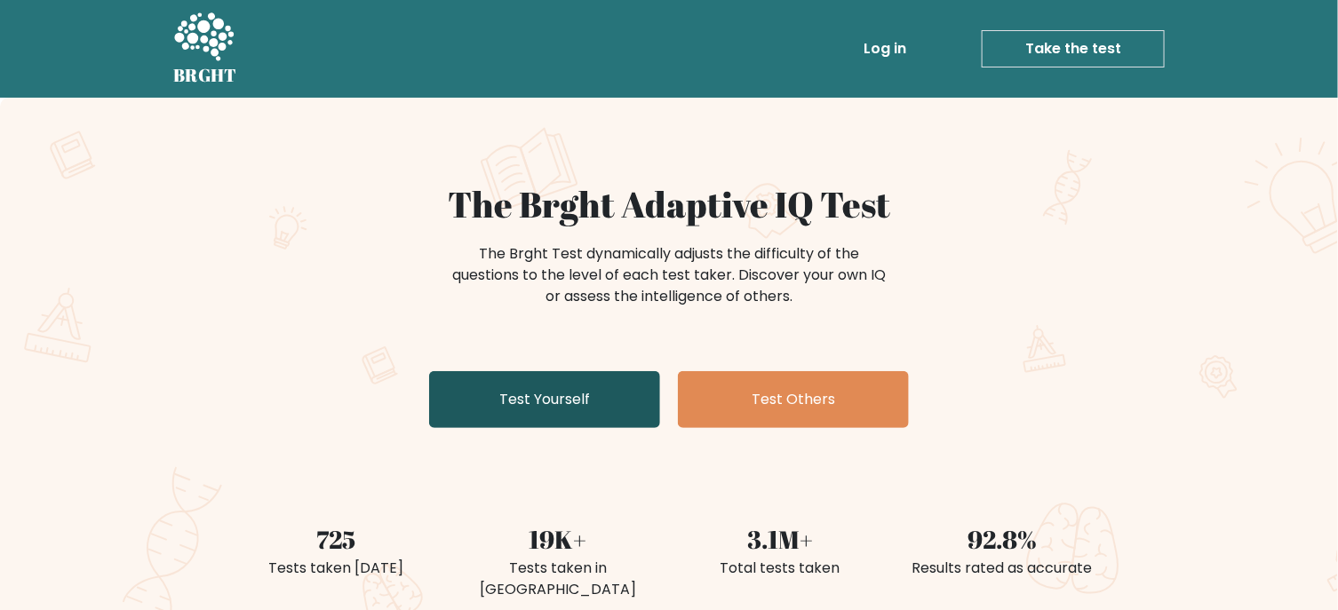
click at [528, 407] on link "Test Yourself" at bounding box center [544, 399] width 231 height 57
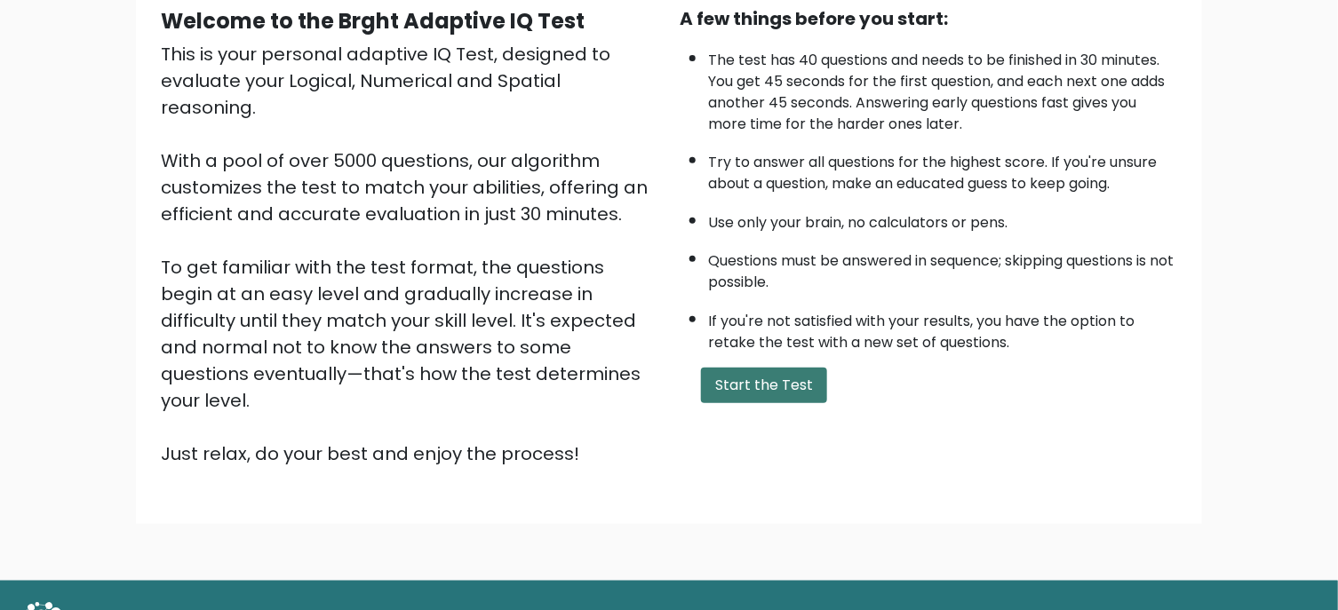
click at [795, 379] on button "Start the Test" at bounding box center [764, 386] width 126 height 36
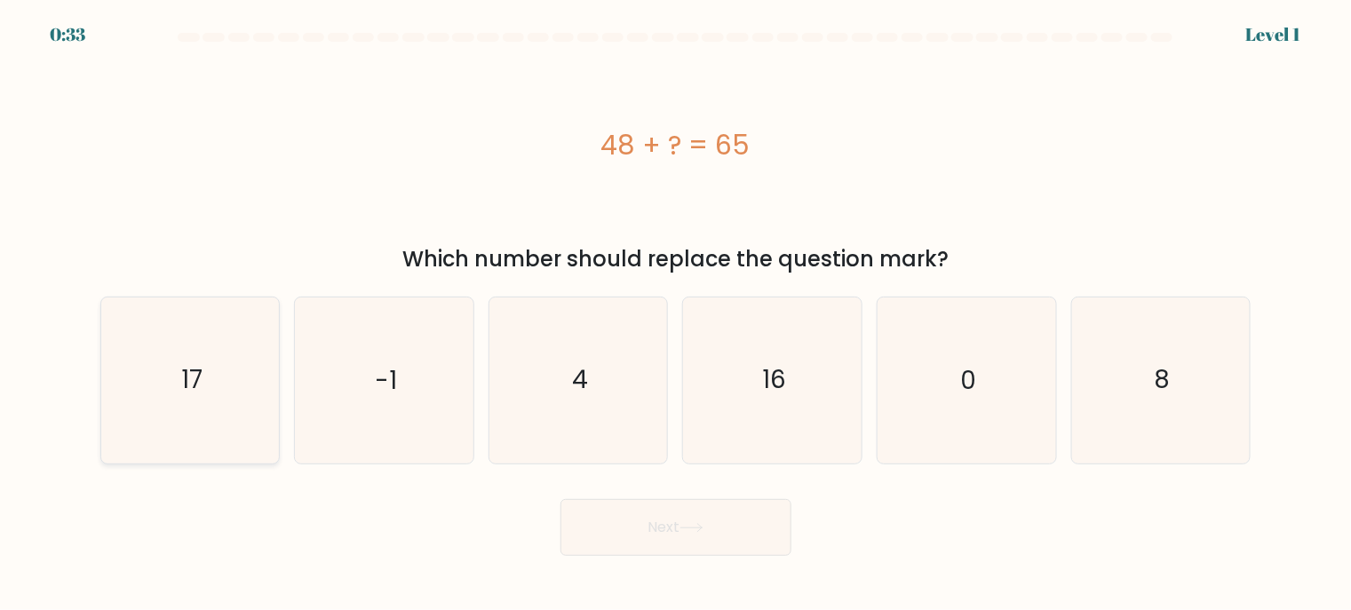
click at [159, 391] on icon "17" at bounding box center [190, 381] width 166 height 166
click at [676, 314] on input "a. 17" at bounding box center [676, 310] width 1 height 9
radio input "true"
click at [722, 535] on button "Next" at bounding box center [675, 527] width 231 height 57
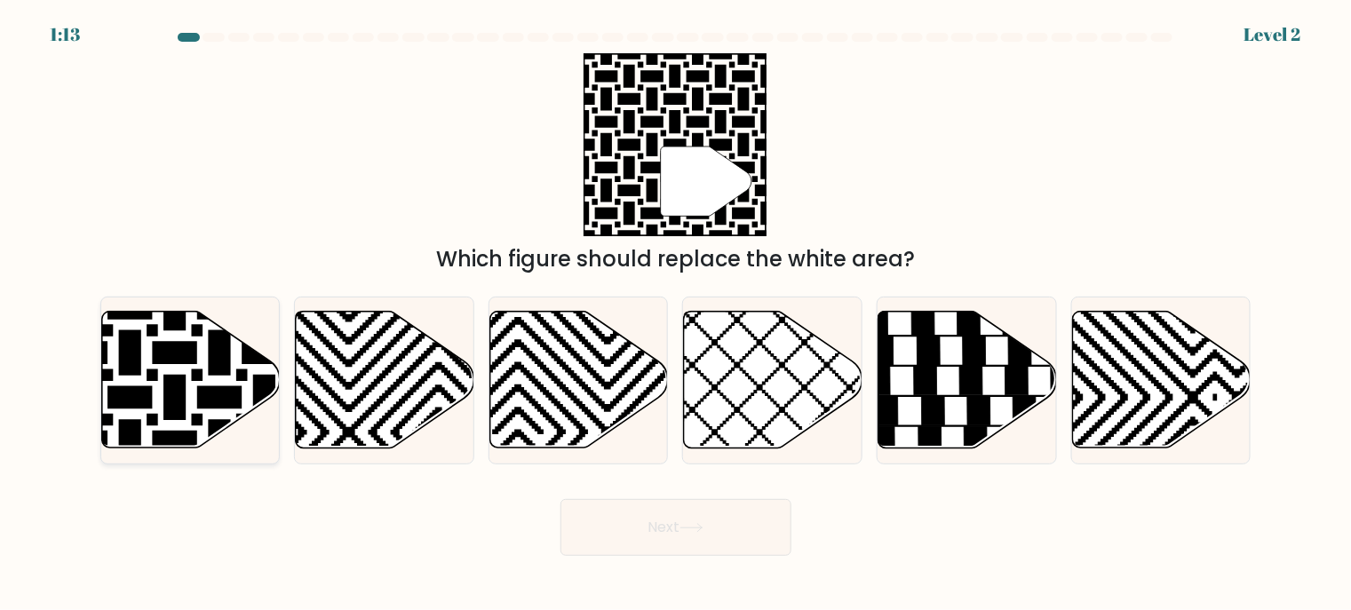
click at [199, 363] on icon at bounding box center [190, 380] width 179 height 137
click at [676, 314] on input "a." at bounding box center [676, 310] width 1 height 9
radio input "true"
click at [726, 525] on button "Next" at bounding box center [675, 527] width 231 height 57
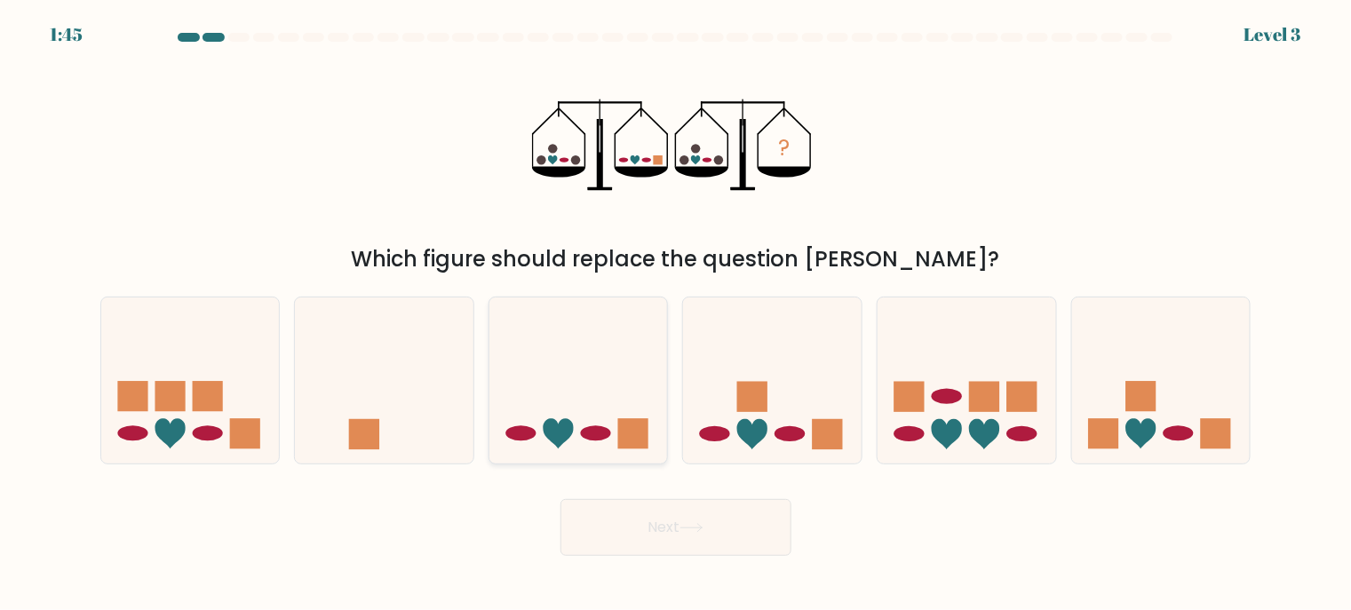
drag, startPoint x: 568, startPoint y: 413, endPoint x: 581, endPoint y: 432, distance: 22.9
click at [568, 413] on icon at bounding box center [578, 379] width 179 height 147
click at [676, 314] on input "c." at bounding box center [676, 310] width 1 height 9
radio input "true"
click at [684, 538] on button "Next" at bounding box center [675, 527] width 231 height 57
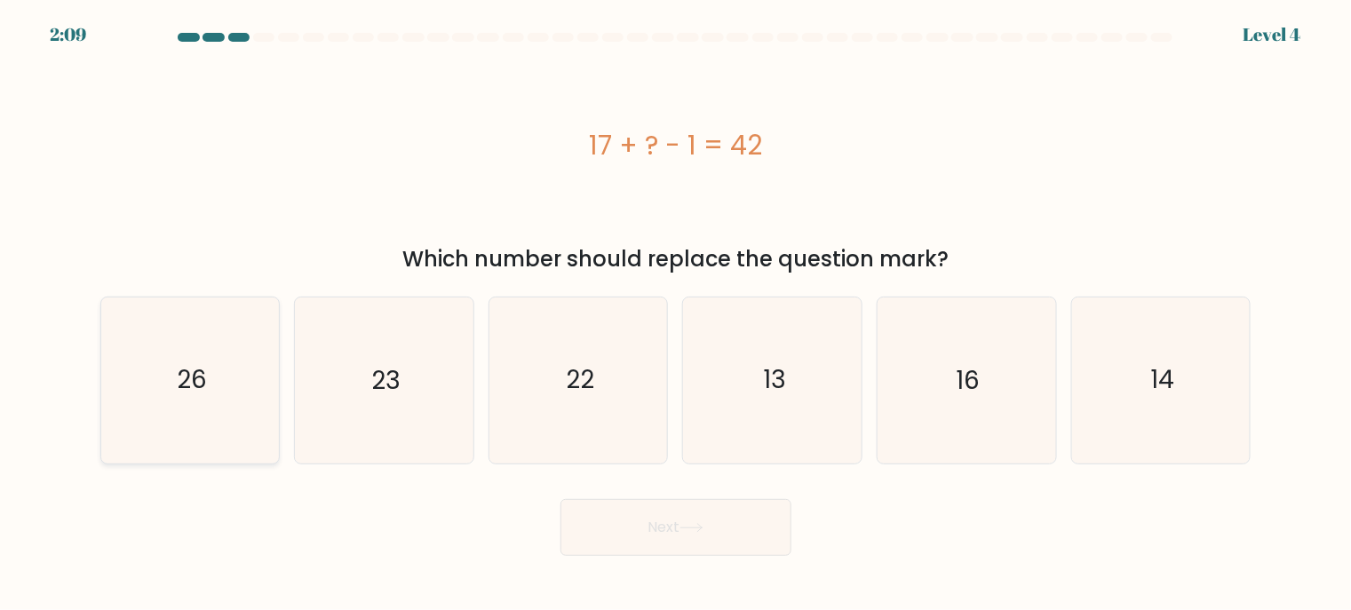
click at [182, 375] on text "26" at bounding box center [192, 380] width 30 height 35
click at [676, 314] on input "a. 26" at bounding box center [676, 310] width 1 height 9
radio input "true"
click at [674, 534] on button "Next" at bounding box center [675, 527] width 231 height 57
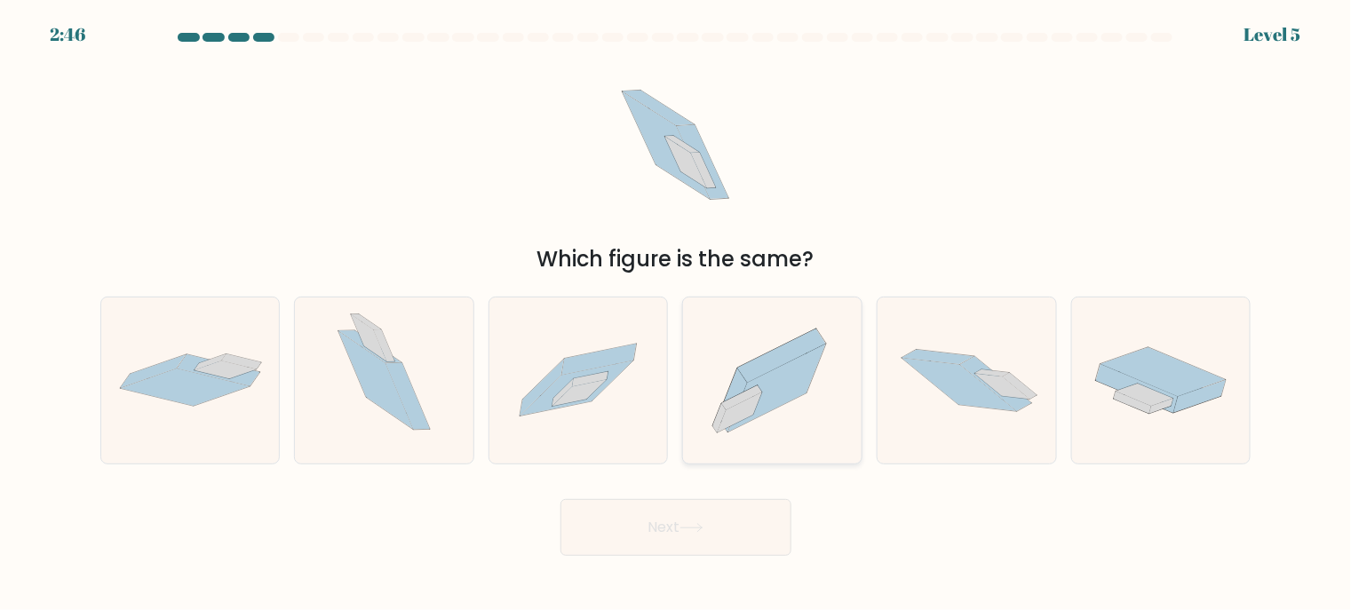
click at [814, 403] on icon at bounding box center [772, 380] width 179 height 157
click at [677, 314] on input "d." at bounding box center [676, 310] width 1 height 9
radio input "true"
click at [690, 520] on button "Next" at bounding box center [675, 527] width 231 height 57
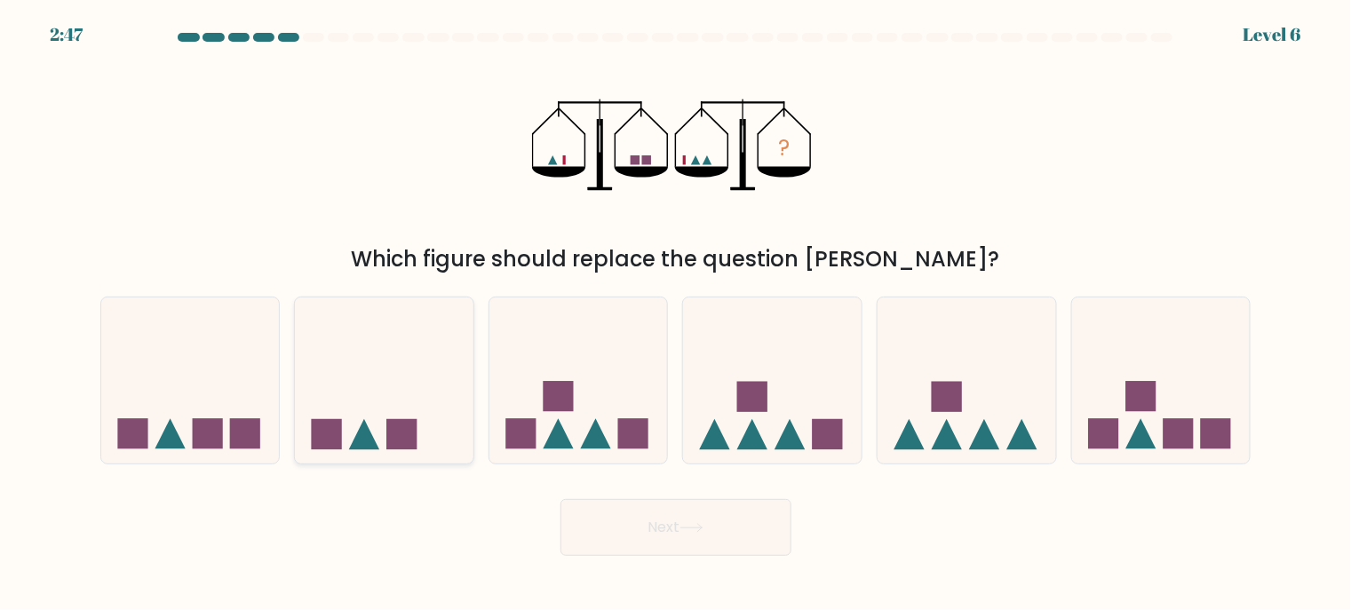
click at [347, 449] on icon at bounding box center [384, 379] width 179 height 147
click at [676, 314] on input "b." at bounding box center [676, 310] width 1 height 9
radio input "true"
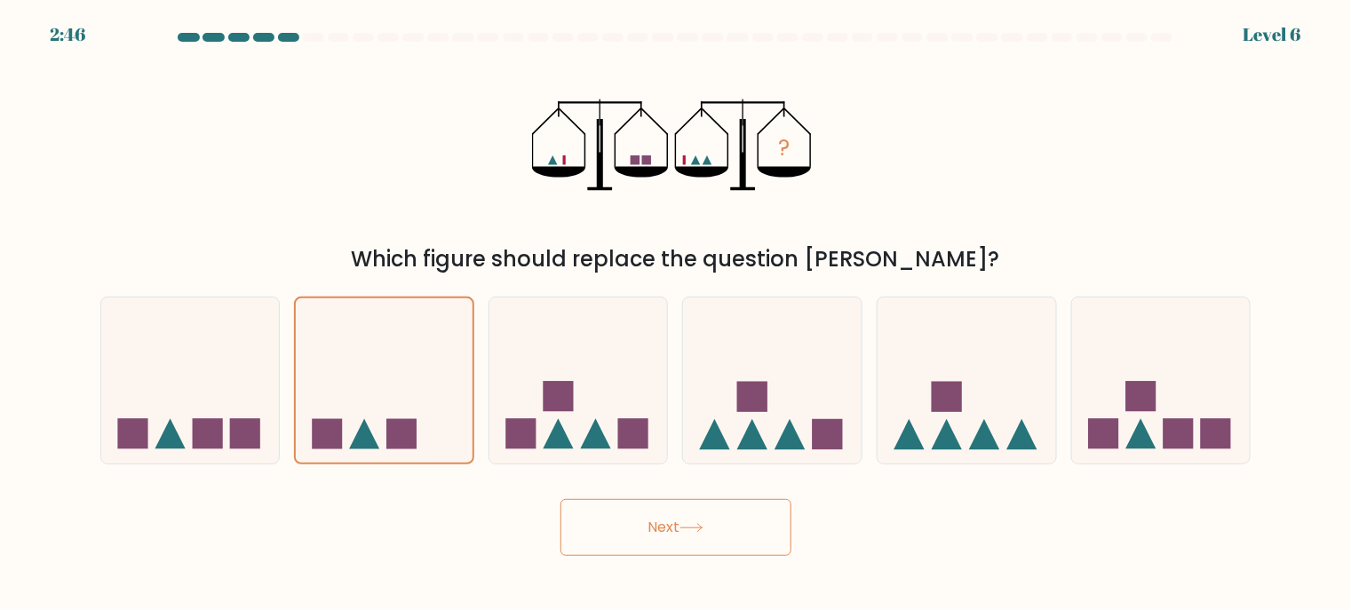
click at [732, 536] on button "Next" at bounding box center [675, 527] width 231 height 57
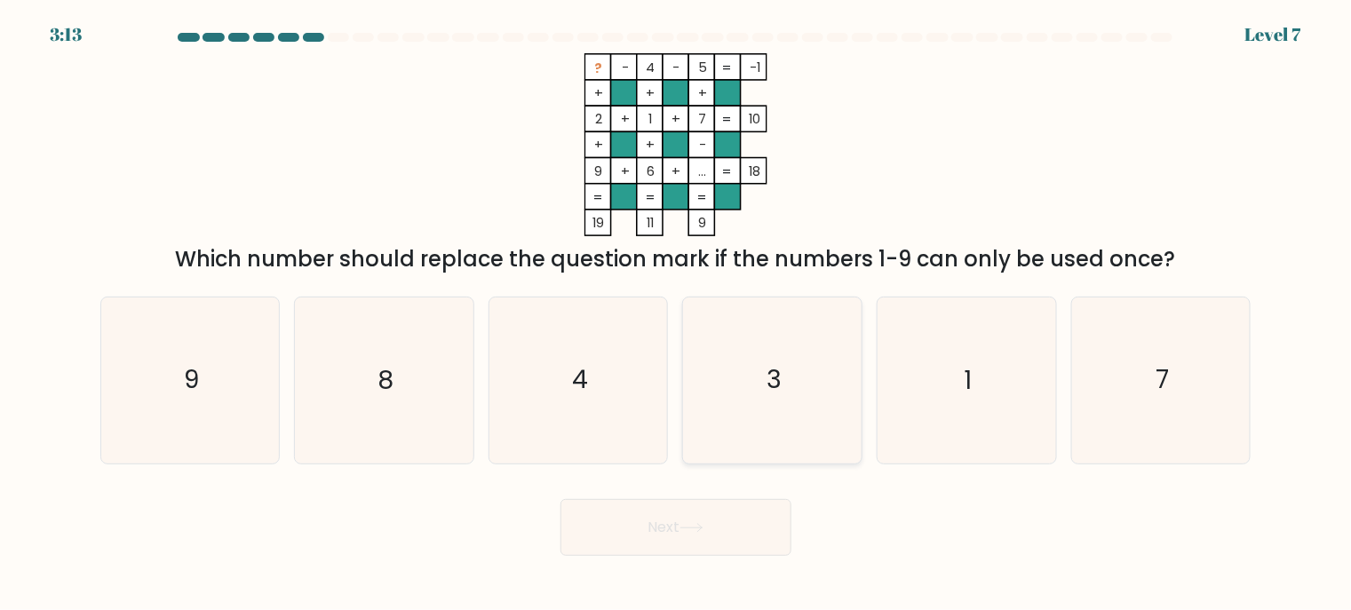
click at [742, 405] on icon "3" at bounding box center [773, 381] width 166 height 166
click at [677, 314] on input "d. 3" at bounding box center [676, 310] width 1 height 9
radio input "true"
click at [399, 417] on icon "8" at bounding box center [384, 381] width 166 height 166
click at [676, 314] on input "b. 8" at bounding box center [676, 310] width 1 height 9
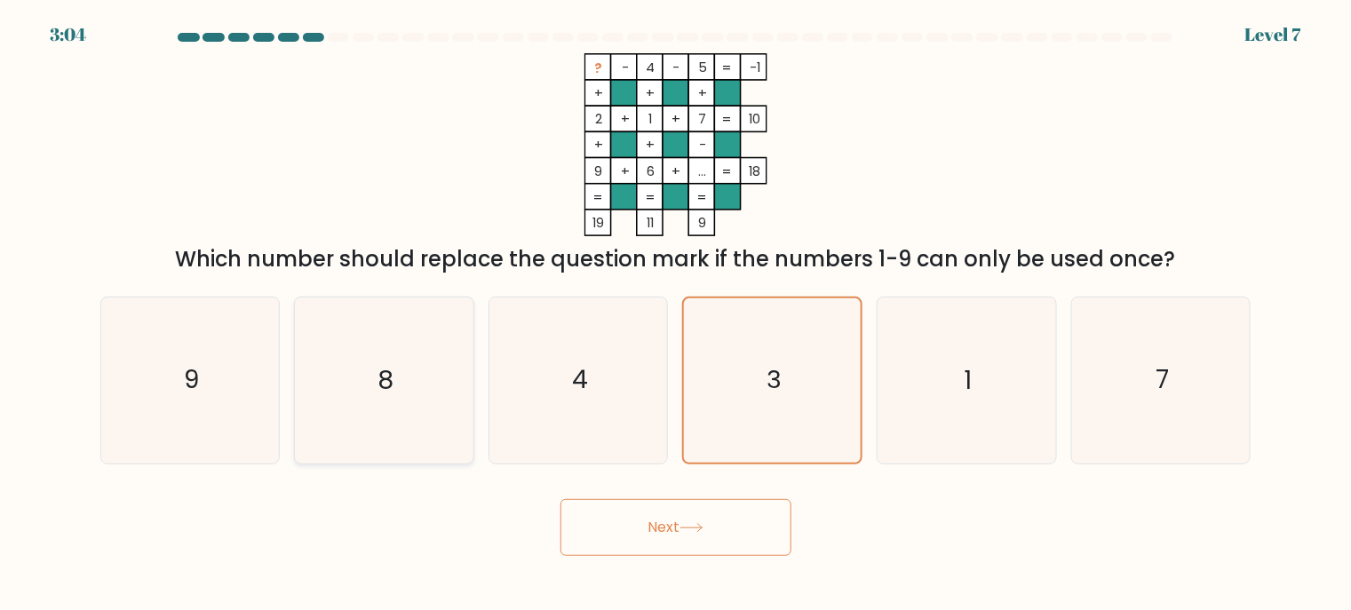
radio input "true"
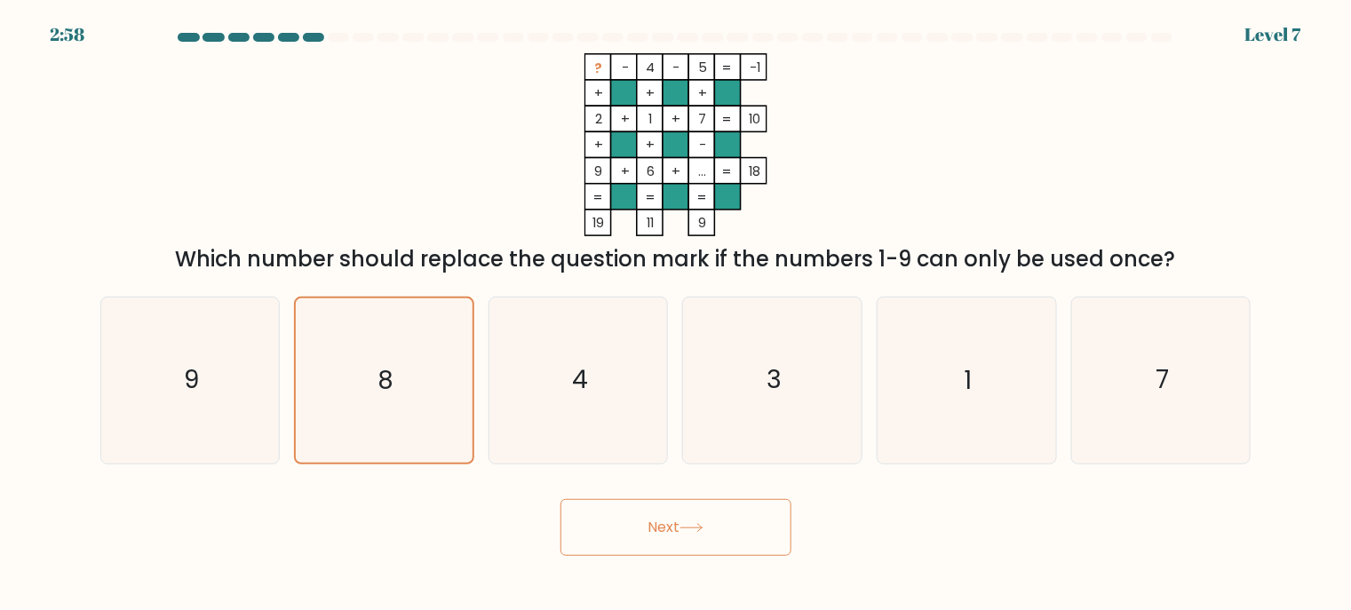
click at [660, 519] on button "Next" at bounding box center [675, 527] width 231 height 57
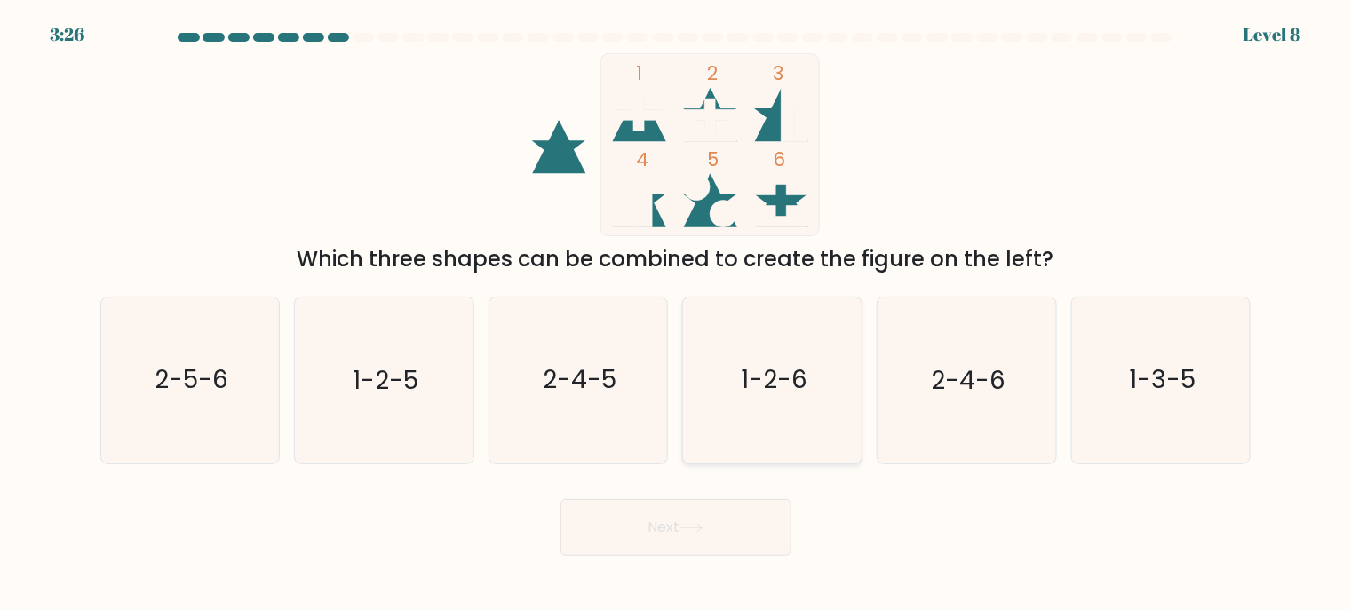
click at [734, 386] on icon "1-2-6" at bounding box center [773, 381] width 166 height 166
click at [677, 314] on input "d. 1-2-6" at bounding box center [676, 310] width 1 height 9
radio input "true"
click at [670, 539] on button "Next" at bounding box center [675, 527] width 231 height 57
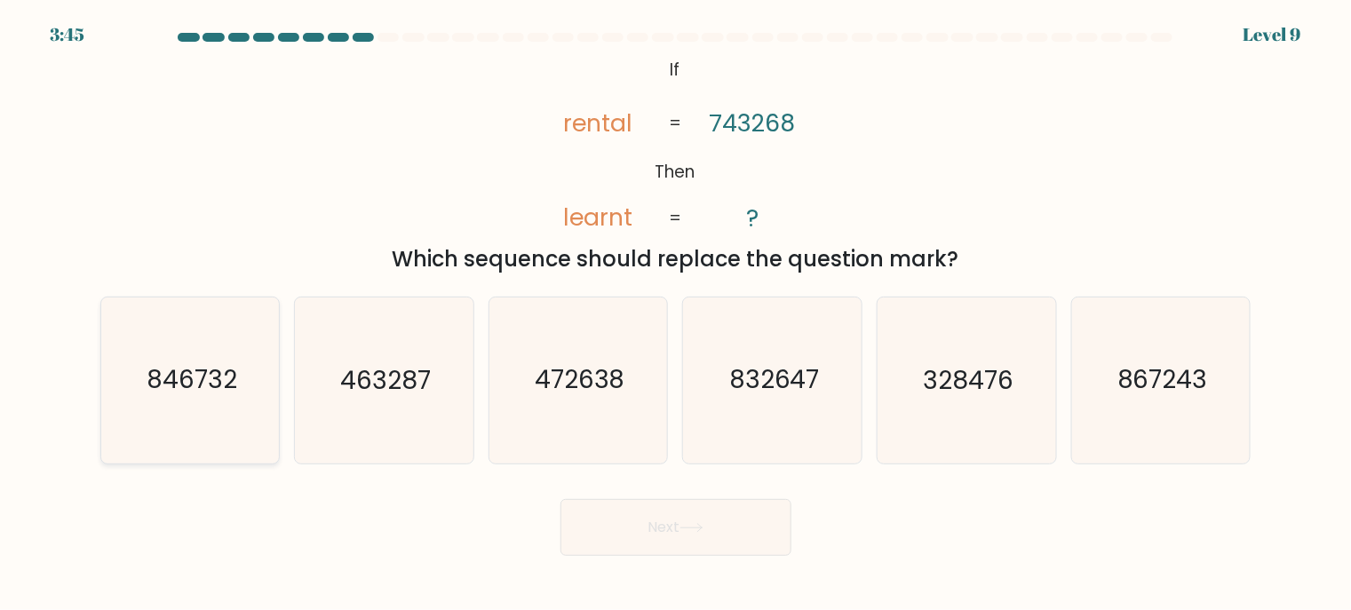
click at [206, 391] on text "846732" at bounding box center [192, 380] width 91 height 35
click at [676, 314] on input "a. 846732" at bounding box center [676, 310] width 1 height 9
radio input "true"
click at [656, 529] on button "Next" at bounding box center [675, 527] width 231 height 57
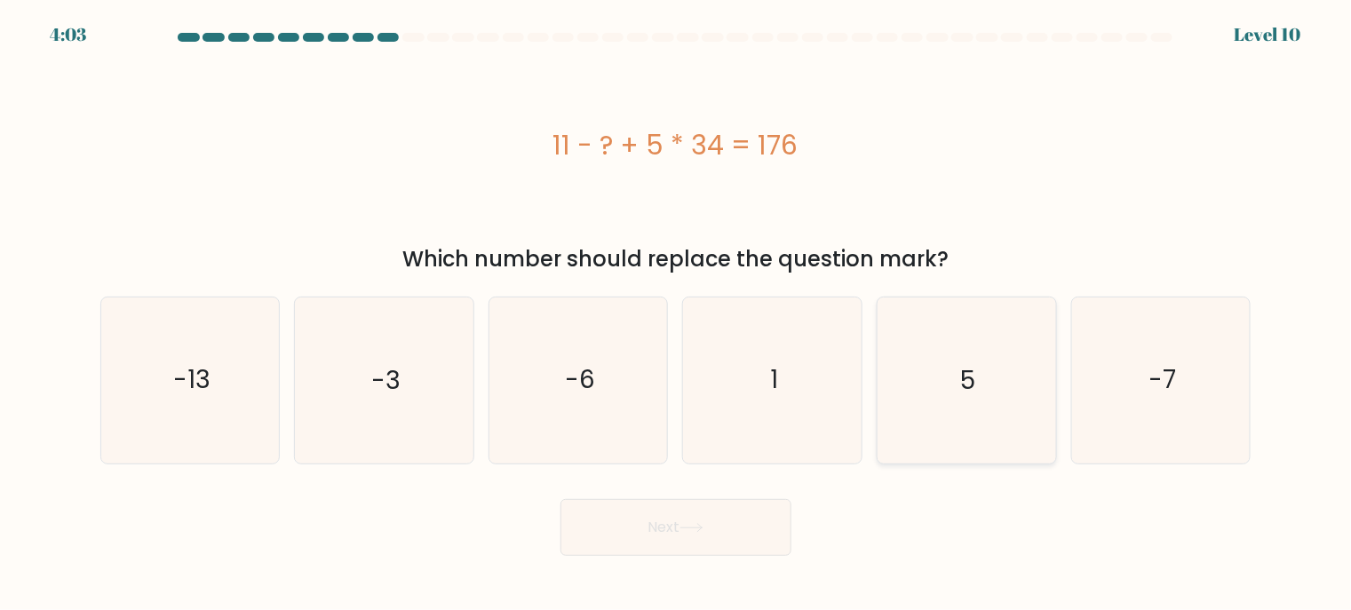
click at [956, 359] on icon "5" at bounding box center [967, 381] width 166 height 166
click at [677, 314] on input "e. 5" at bounding box center [676, 310] width 1 height 9
radio input "true"
click at [703, 553] on button "Next" at bounding box center [675, 527] width 231 height 57
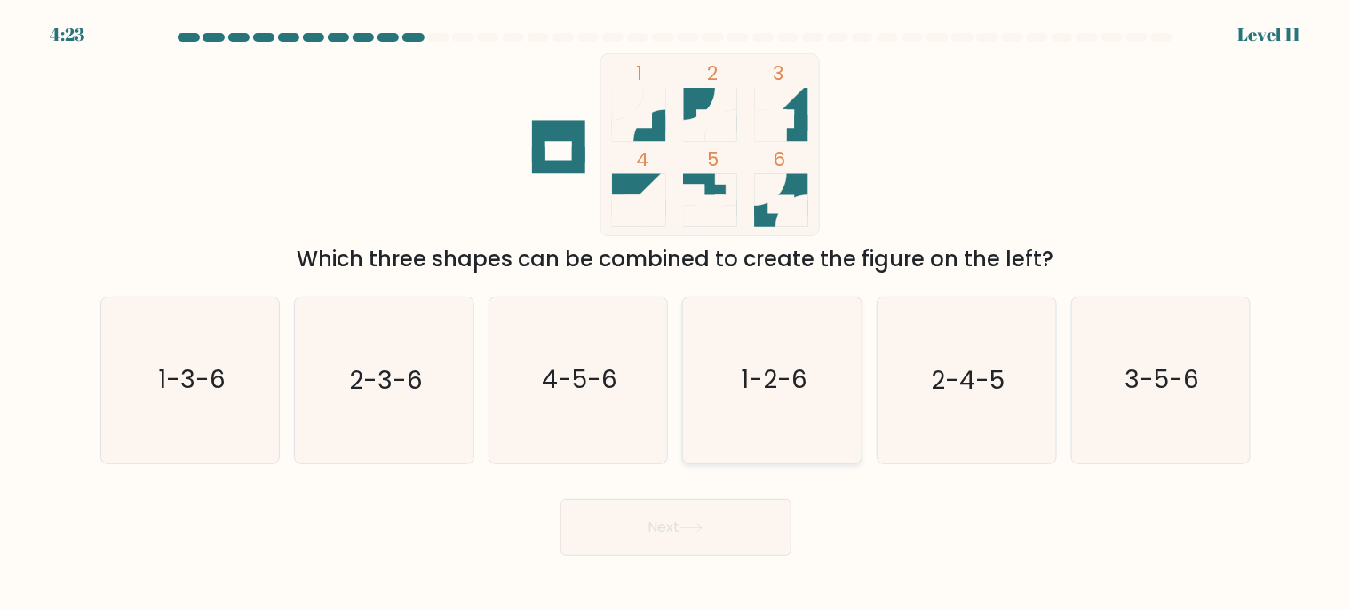
click at [766, 371] on text "1-2-6" at bounding box center [774, 380] width 67 height 35
click at [677, 314] on input "d. 1-2-6" at bounding box center [676, 310] width 1 height 9
radio input "true"
click at [702, 530] on icon at bounding box center [690, 528] width 21 height 8
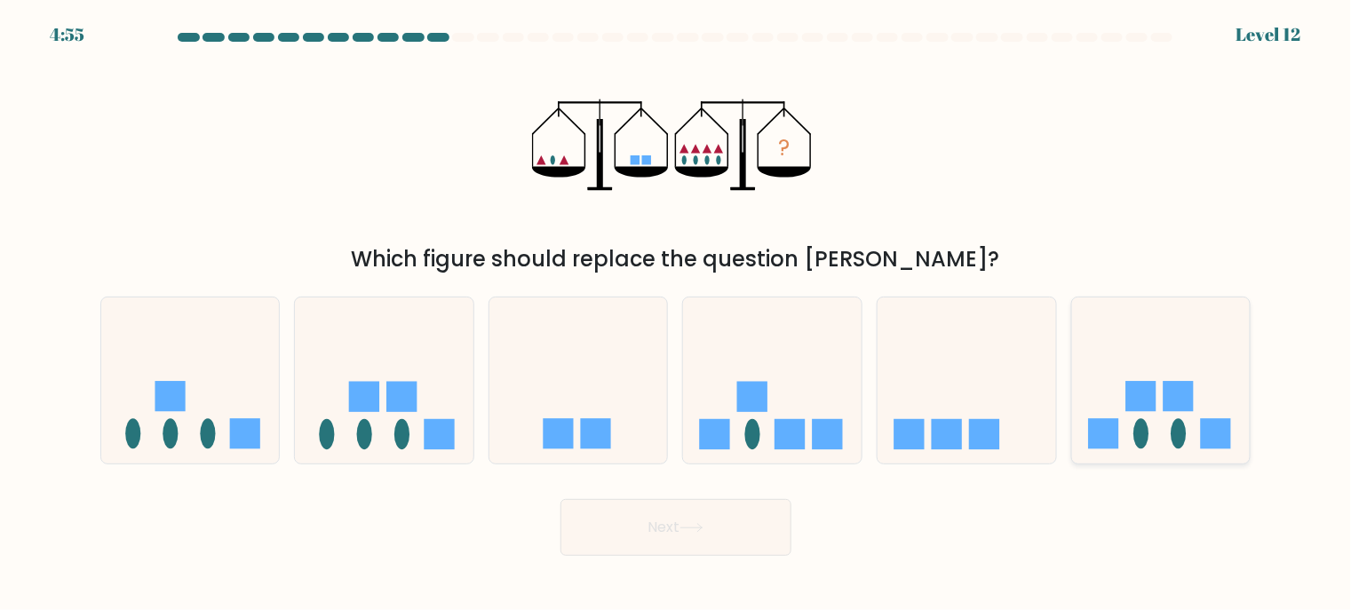
click at [1131, 425] on icon at bounding box center [1161, 379] width 179 height 147
click at [677, 314] on input "f." at bounding box center [676, 310] width 1 height 9
radio input "true"
click at [768, 422] on icon at bounding box center [772, 379] width 179 height 147
click at [677, 314] on input "d." at bounding box center [676, 310] width 1 height 9
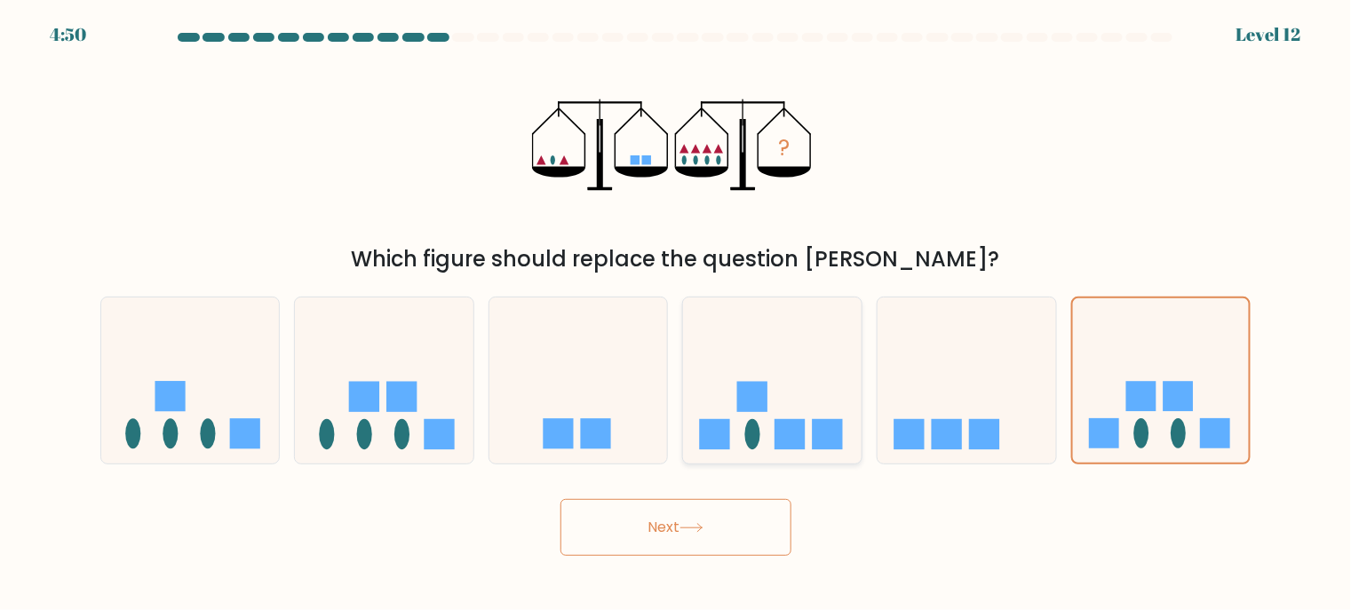
radio input "true"
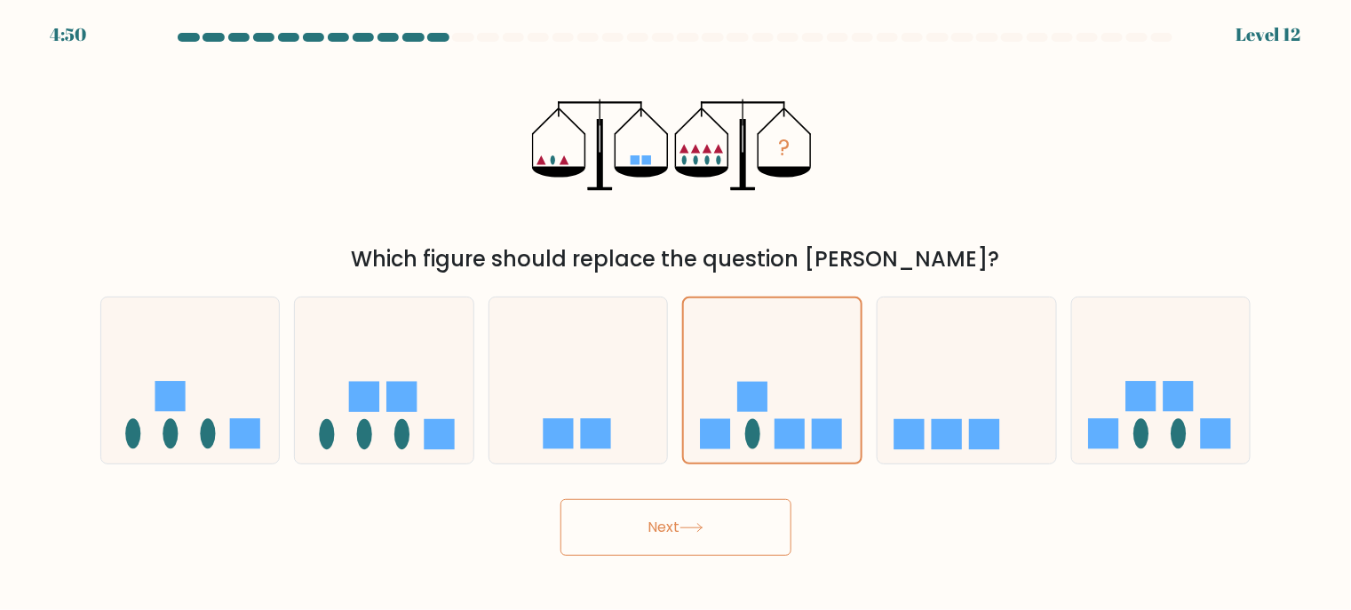
click at [698, 525] on icon at bounding box center [691, 528] width 24 height 10
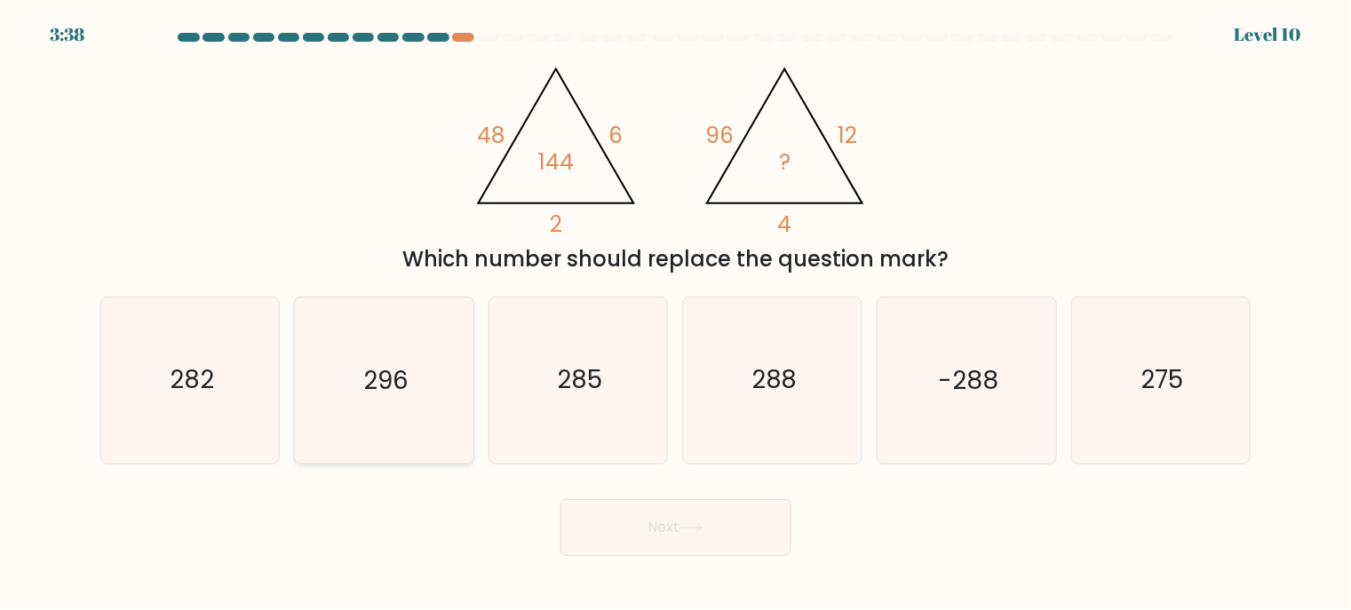
click at [391, 381] on text "296" at bounding box center [385, 380] width 45 height 35
click at [676, 314] on input "b. 296" at bounding box center [676, 310] width 1 height 9
radio input "true"
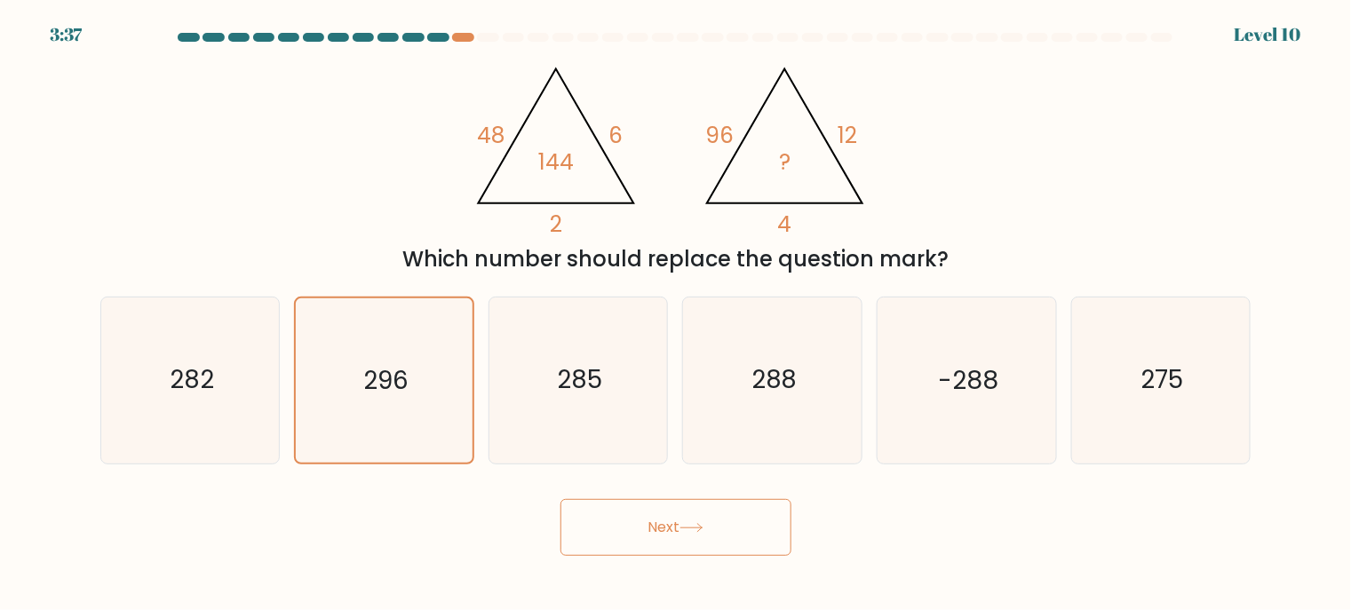
click at [690, 521] on button "Next" at bounding box center [675, 527] width 231 height 57
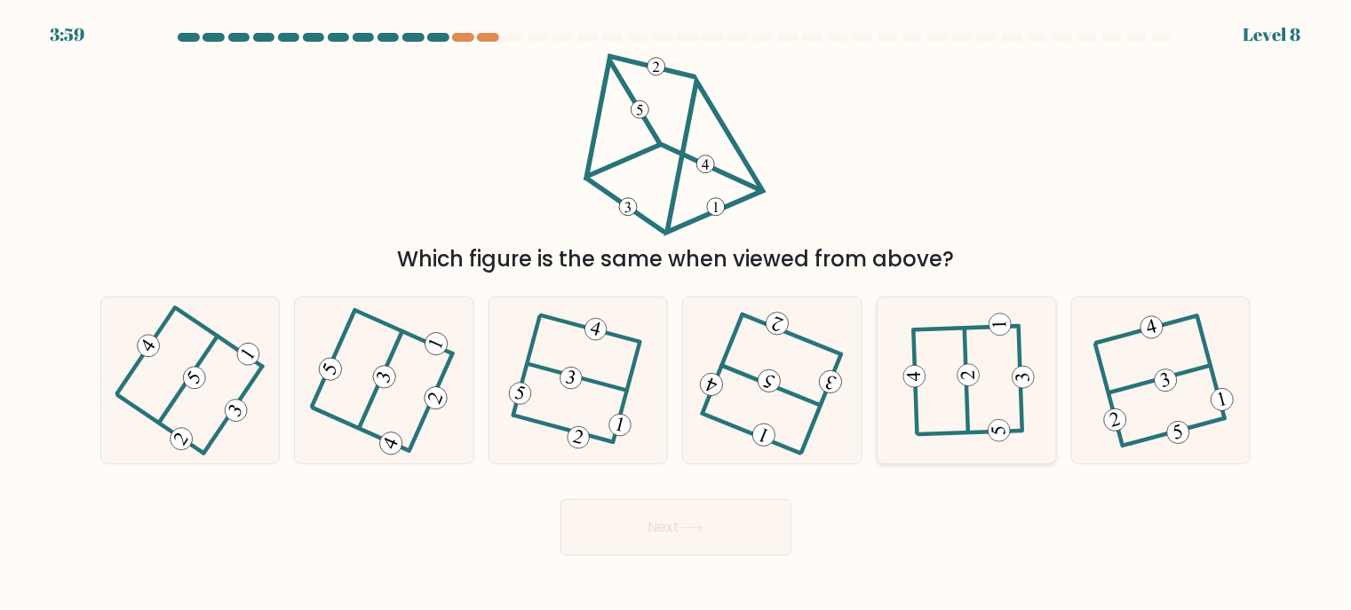
click at [1001, 398] on icon at bounding box center [966, 380] width 129 height 132
click at [677, 314] on input "e." at bounding box center [676, 310] width 1 height 9
radio input "true"
click at [663, 535] on button "Next" at bounding box center [675, 527] width 231 height 57
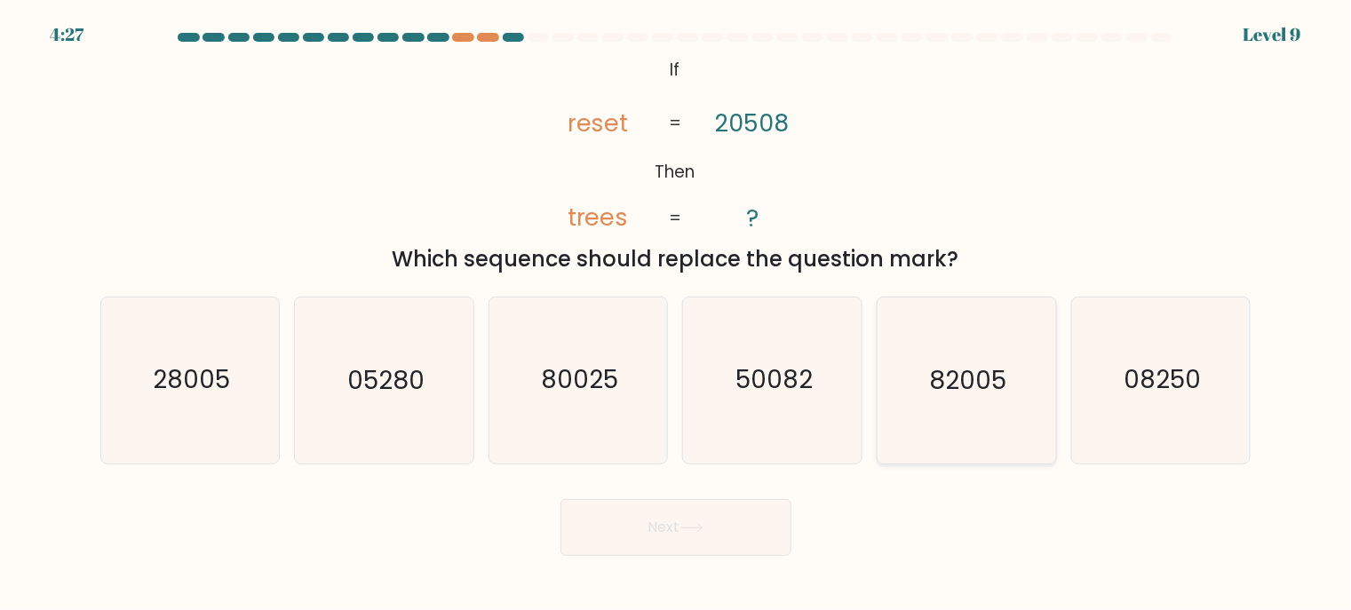
click at [970, 393] on text "82005" at bounding box center [968, 380] width 77 height 35
click at [677, 314] on input "e. 82005" at bounding box center [676, 310] width 1 height 9
radio input "true"
click at [748, 508] on button "Next" at bounding box center [675, 527] width 231 height 57
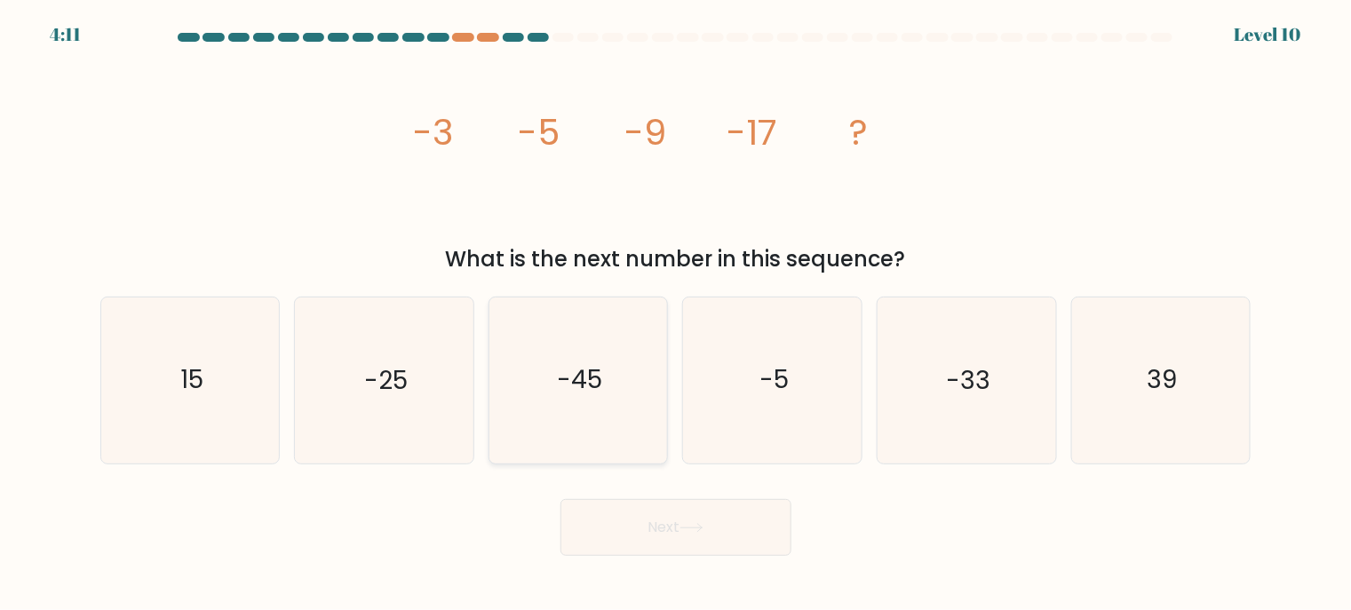
drag, startPoint x: 531, startPoint y: 373, endPoint x: 554, endPoint y: 386, distance: 26.7
click at [554, 386] on icon "-45" at bounding box center [579, 381] width 166 height 166
click at [676, 314] on input "c. -45" at bounding box center [676, 310] width 1 height 9
radio input "true"
click at [925, 389] on icon "-33" at bounding box center [967, 381] width 166 height 166
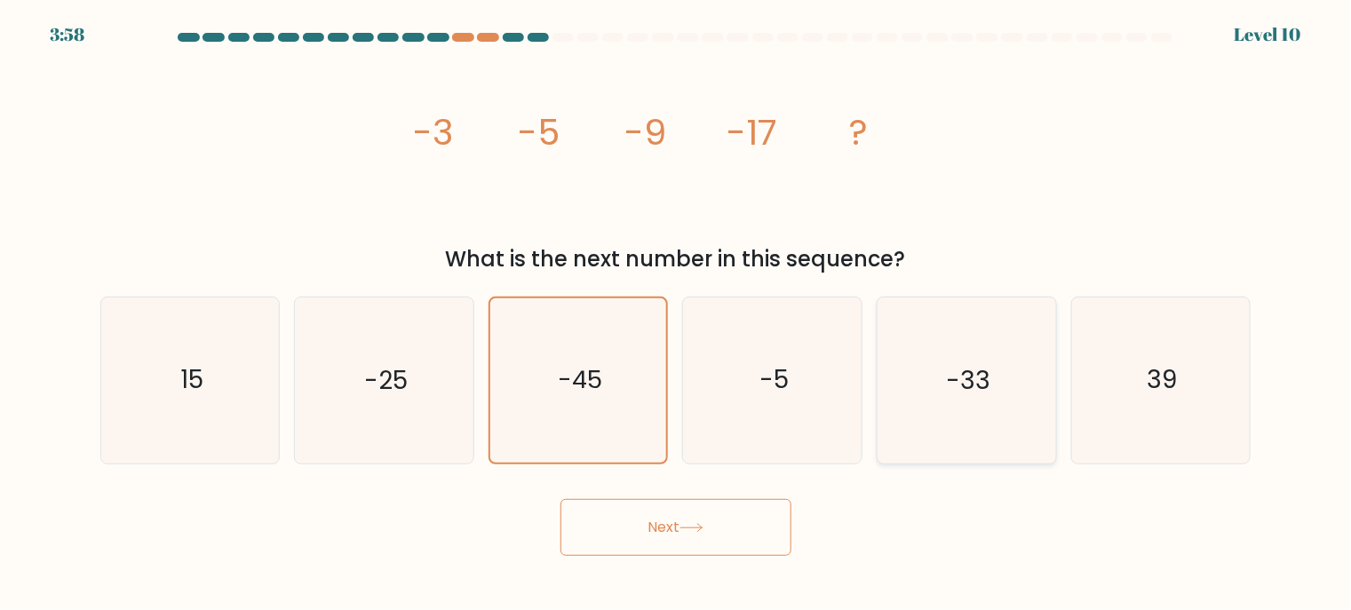
click at [677, 314] on input "e. -33" at bounding box center [676, 310] width 1 height 9
radio input "true"
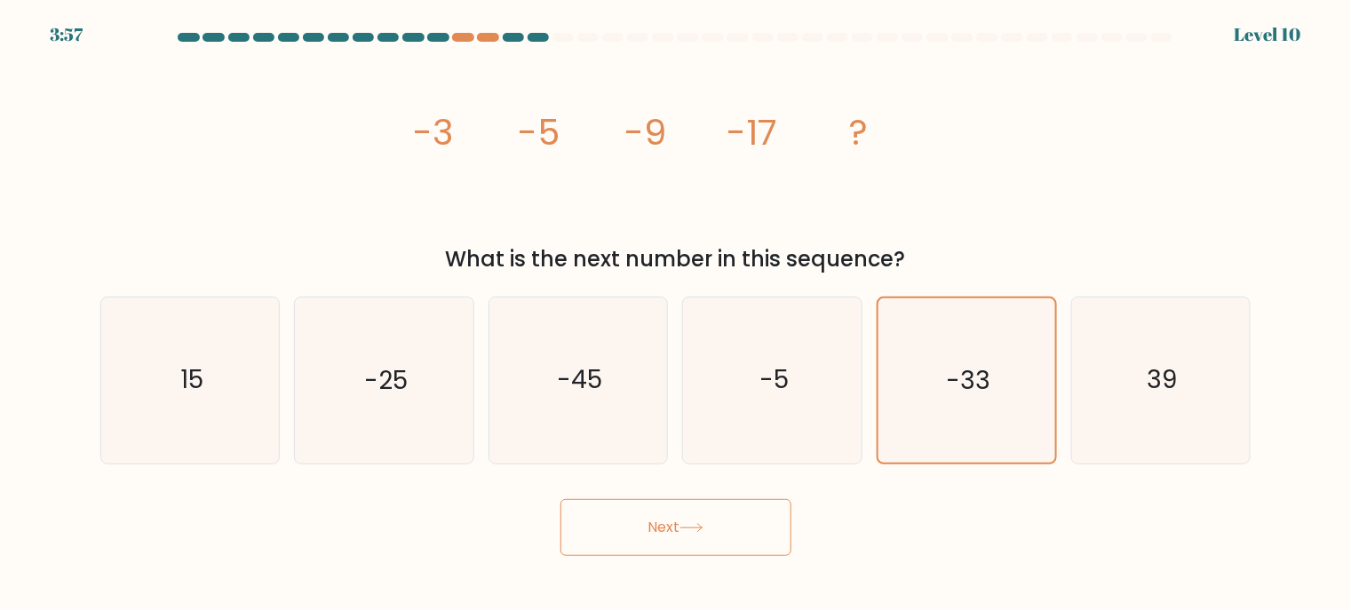
click at [683, 535] on button "Next" at bounding box center [675, 527] width 231 height 57
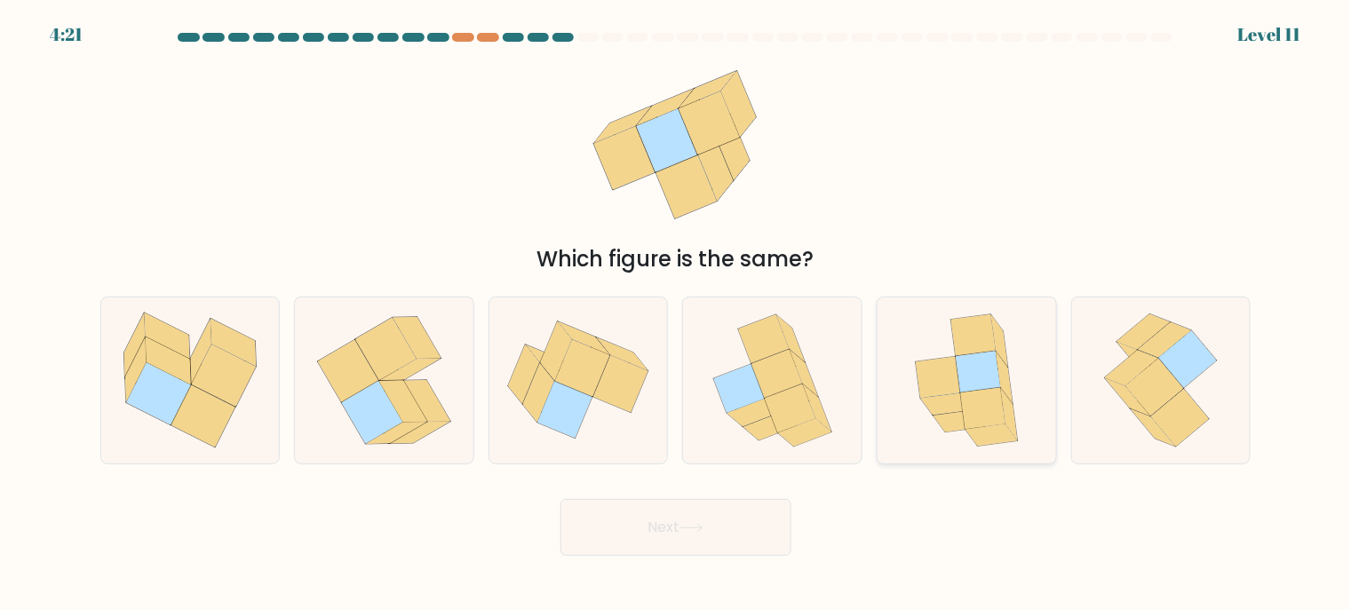
click at [911, 339] on icon at bounding box center [967, 381] width 136 height 166
click at [677, 314] on input "e." at bounding box center [676, 310] width 1 height 9
radio input "true"
click at [668, 539] on button "Next" at bounding box center [675, 527] width 231 height 57
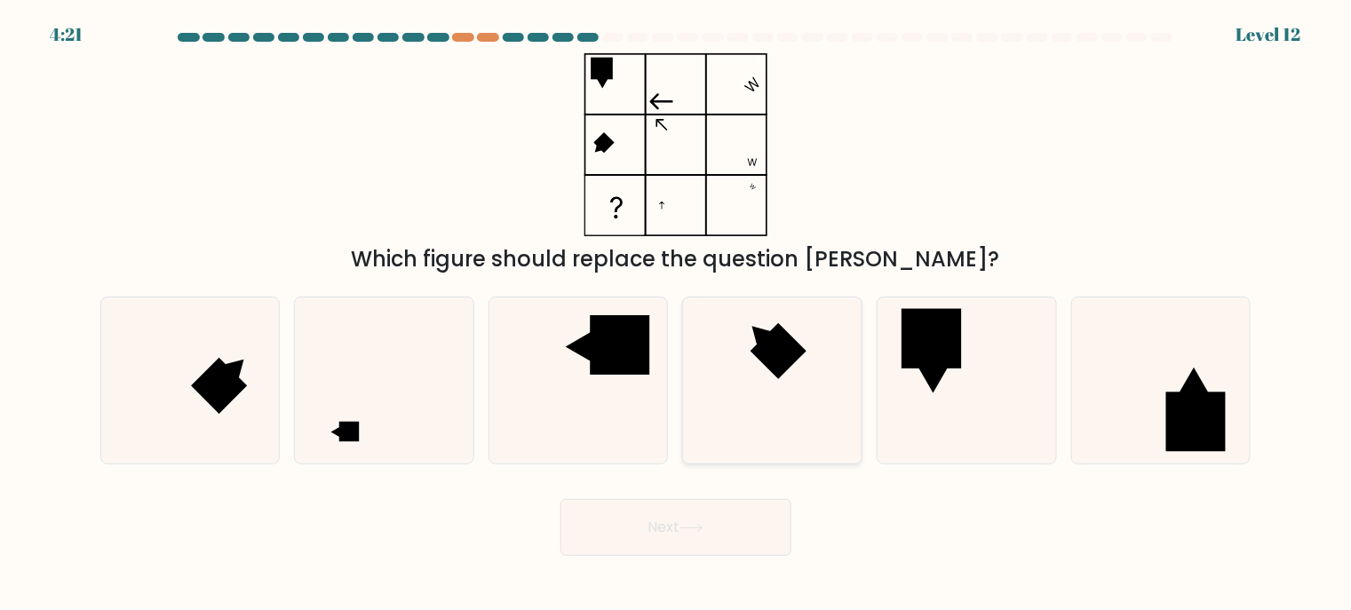
click at [774, 355] on rect at bounding box center [778, 351] width 56 height 56
click at [677, 314] on input "d." at bounding box center [676, 310] width 1 height 9
radio input "true"
click at [714, 530] on button "Next" at bounding box center [675, 527] width 231 height 57
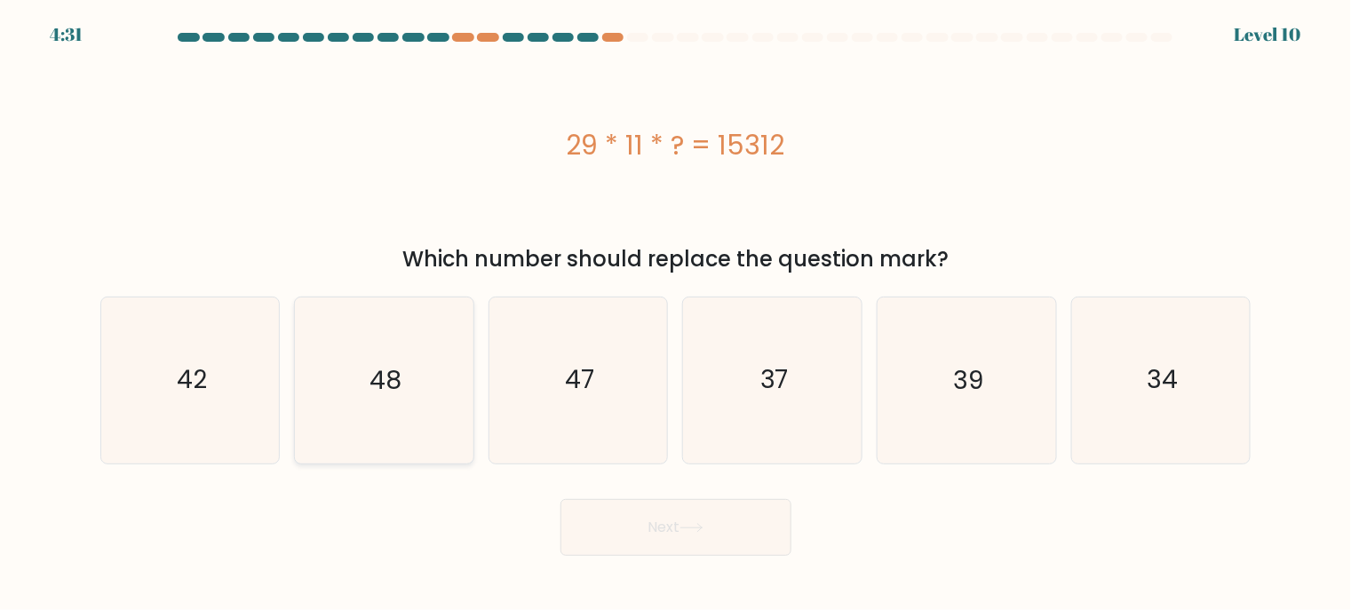
click at [314, 369] on icon "48" at bounding box center [384, 381] width 166 height 166
click at [676, 314] on input "b. 48" at bounding box center [676, 310] width 1 height 9
radio input "true"
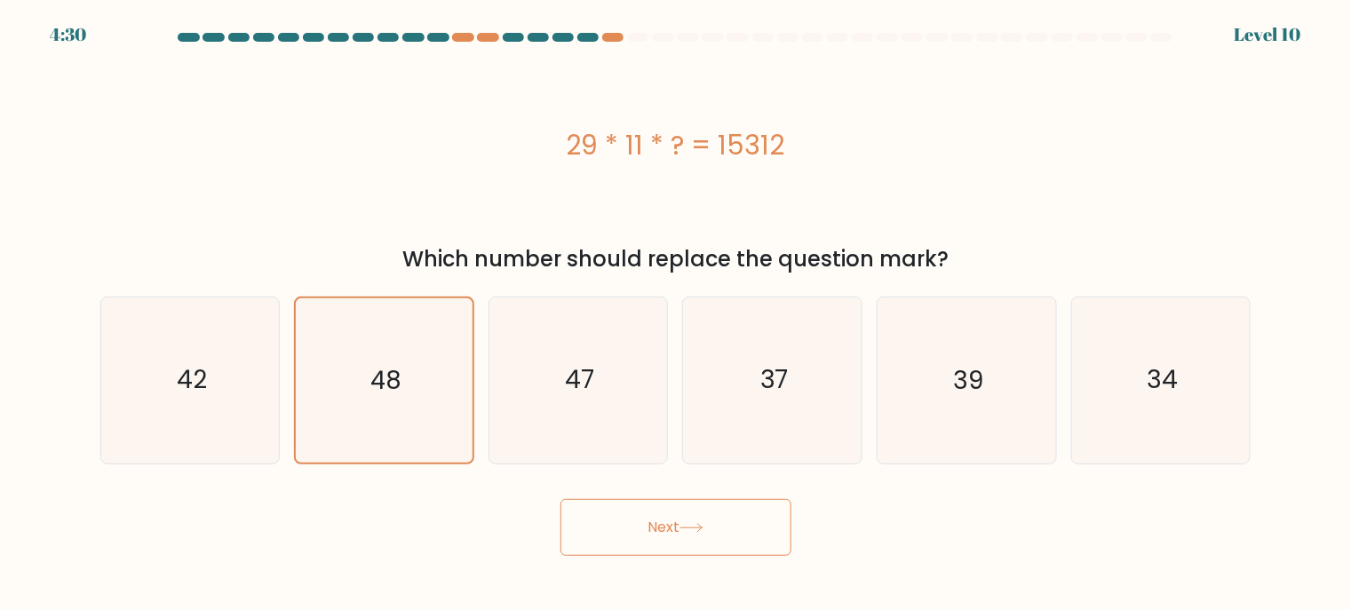
click at [663, 534] on button "Next" at bounding box center [675, 527] width 231 height 57
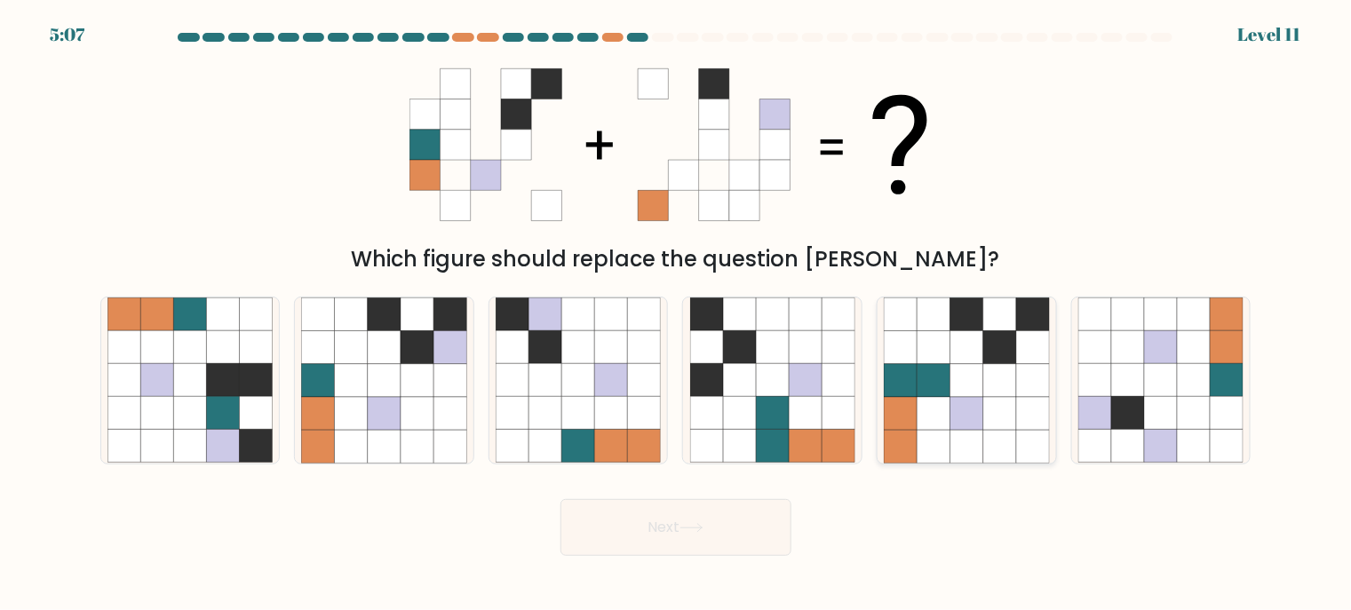
click at [905, 369] on icon at bounding box center [901, 380] width 33 height 33
click at [677, 314] on input "e." at bounding box center [676, 310] width 1 height 9
radio input "true"
click at [670, 510] on button "Next" at bounding box center [675, 527] width 231 height 57
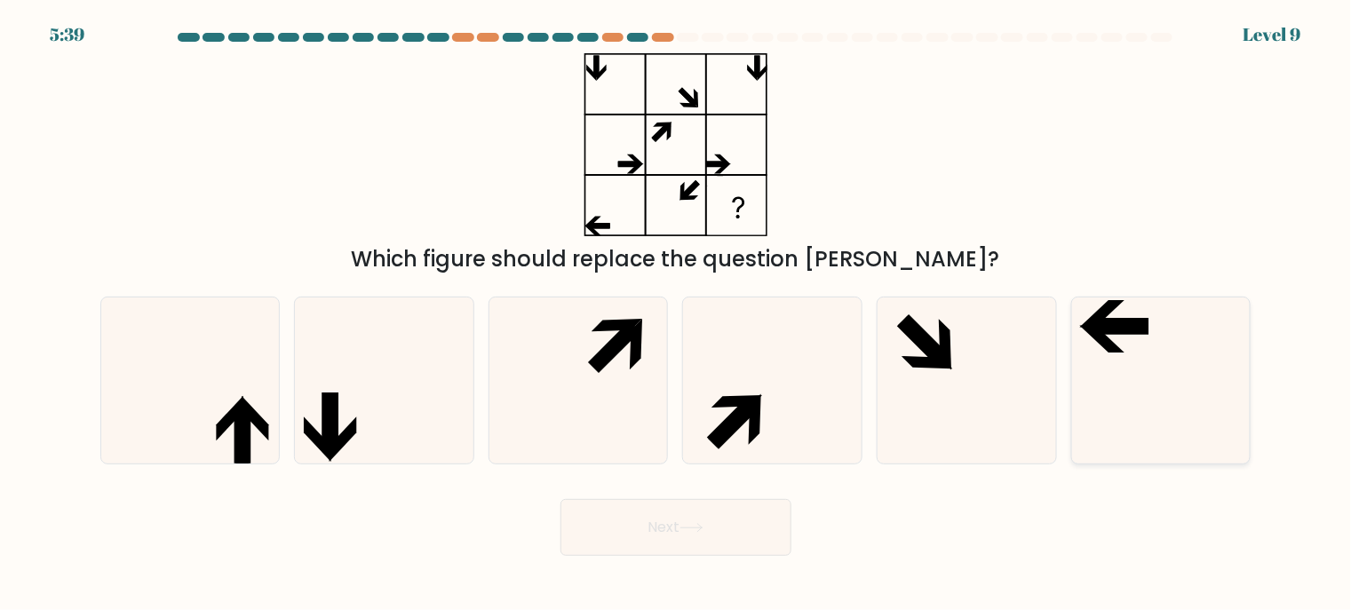
click at [1160, 385] on icon at bounding box center [1161, 381] width 166 height 166
click at [677, 314] on input "f." at bounding box center [676, 310] width 1 height 9
radio input "true"
click at [735, 531] on button "Next" at bounding box center [675, 527] width 231 height 57
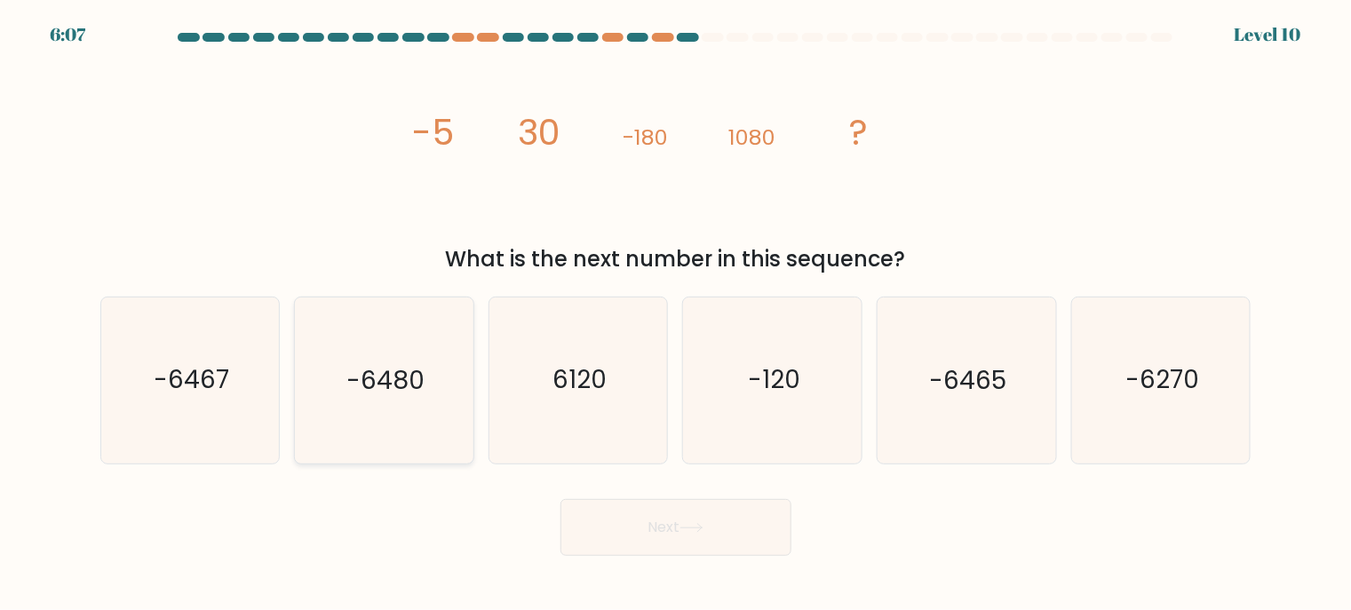
click at [405, 412] on icon "-6480" at bounding box center [384, 381] width 166 height 166
click at [676, 314] on input "b. -6480" at bounding box center [676, 310] width 1 height 9
radio input "true"
click at [703, 533] on button "Next" at bounding box center [675, 527] width 231 height 57
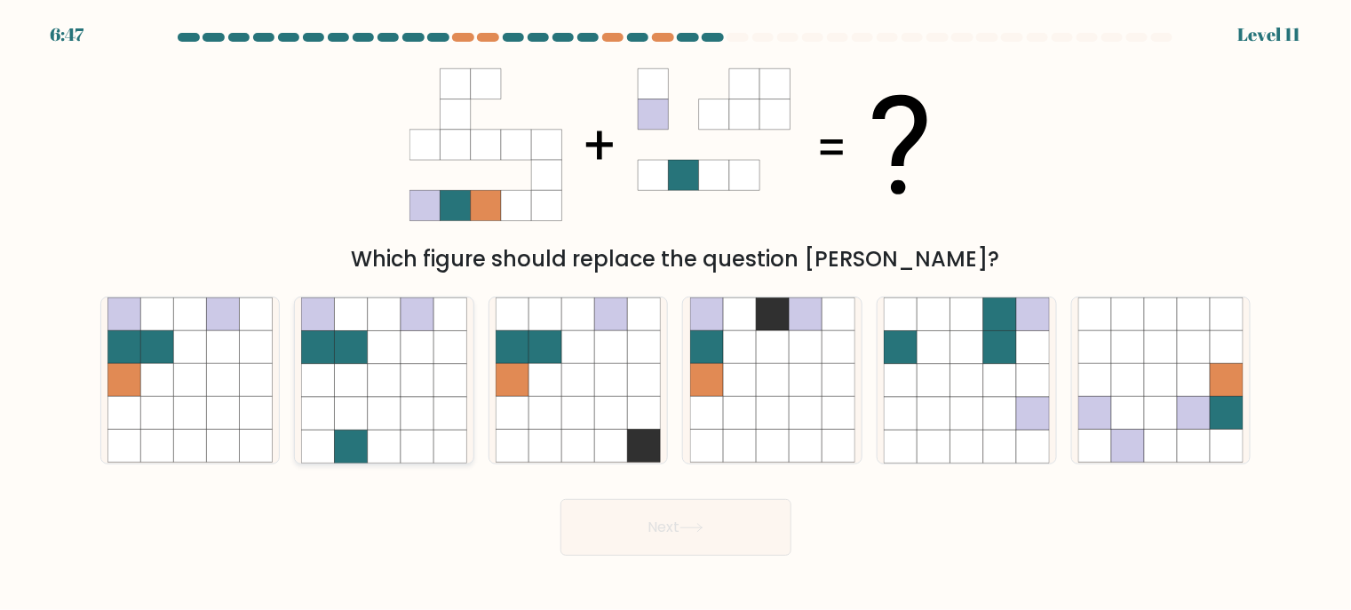
click at [317, 420] on icon at bounding box center [318, 413] width 33 height 33
click at [676, 314] on input "b." at bounding box center [676, 310] width 1 height 9
radio input "true"
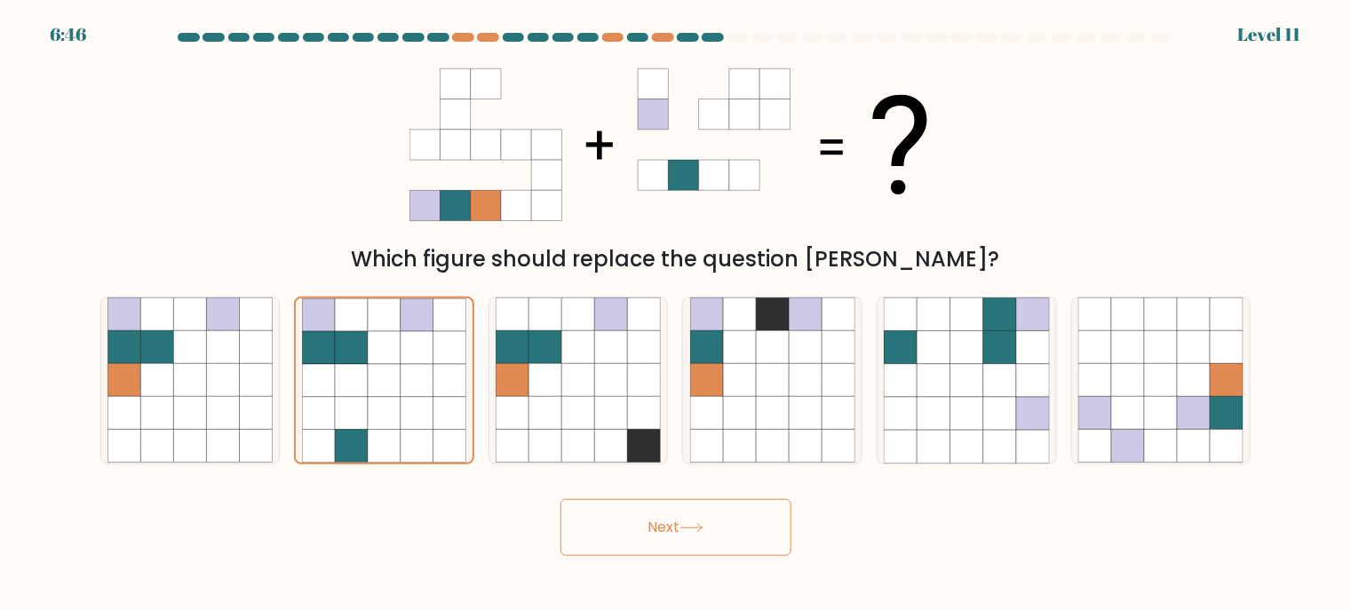
click at [697, 535] on button "Next" at bounding box center [675, 527] width 231 height 57
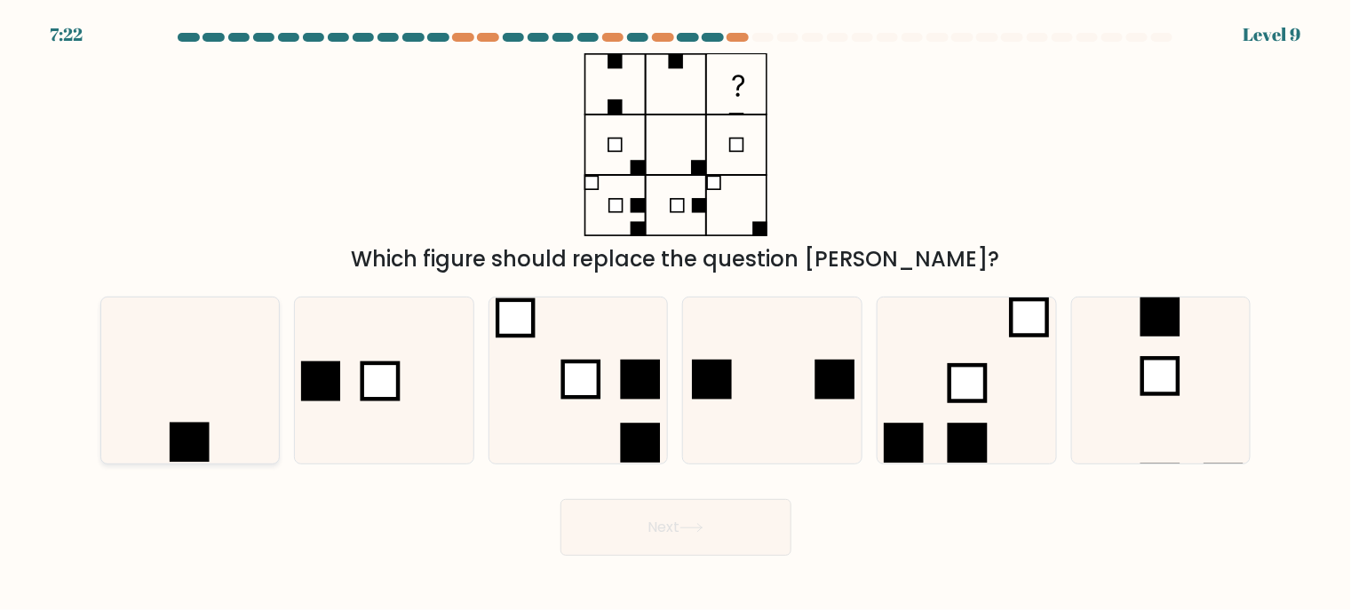
click at [206, 384] on icon at bounding box center [190, 381] width 166 height 166
click at [676, 314] on input "a." at bounding box center [676, 310] width 1 height 9
radio input "true"
click at [692, 551] on button "Next" at bounding box center [675, 527] width 231 height 57
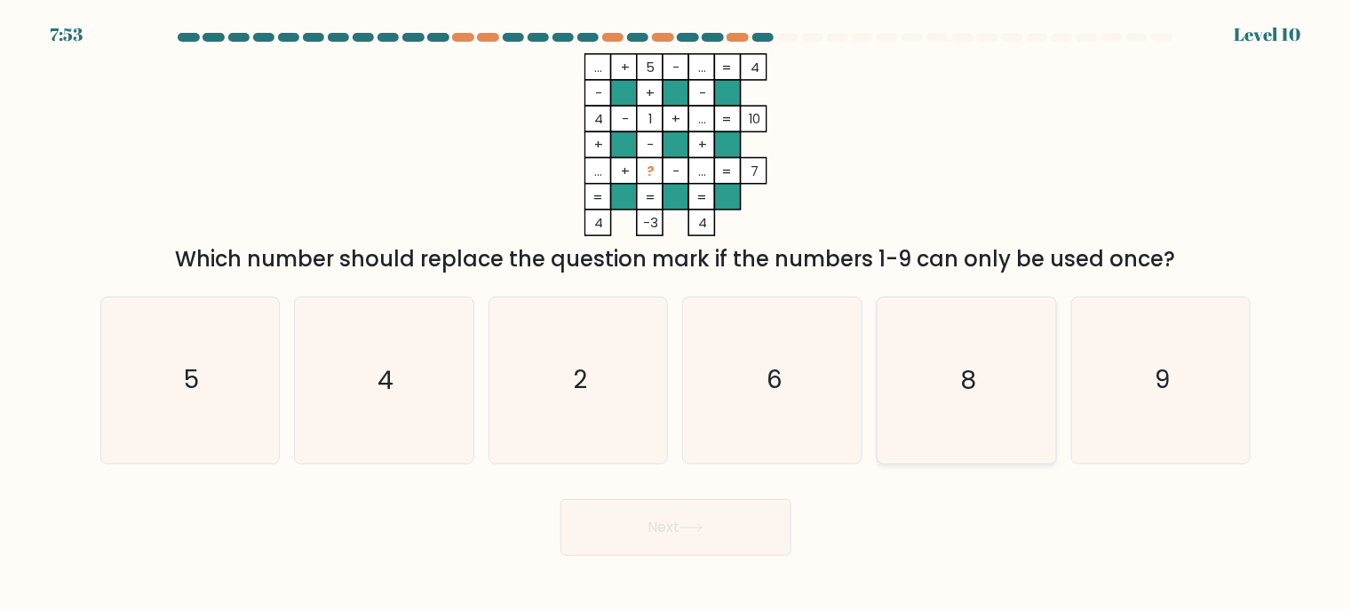
drag, startPoint x: 1248, startPoint y: 397, endPoint x: 903, endPoint y: 440, distance: 347.2
click at [1250, 397] on div "9" at bounding box center [1161, 381] width 180 height 168
click at [677, 314] on input "f. 9" at bounding box center [676, 310] width 1 height 9
radio input "true"
click at [723, 536] on button "Next" at bounding box center [675, 527] width 231 height 57
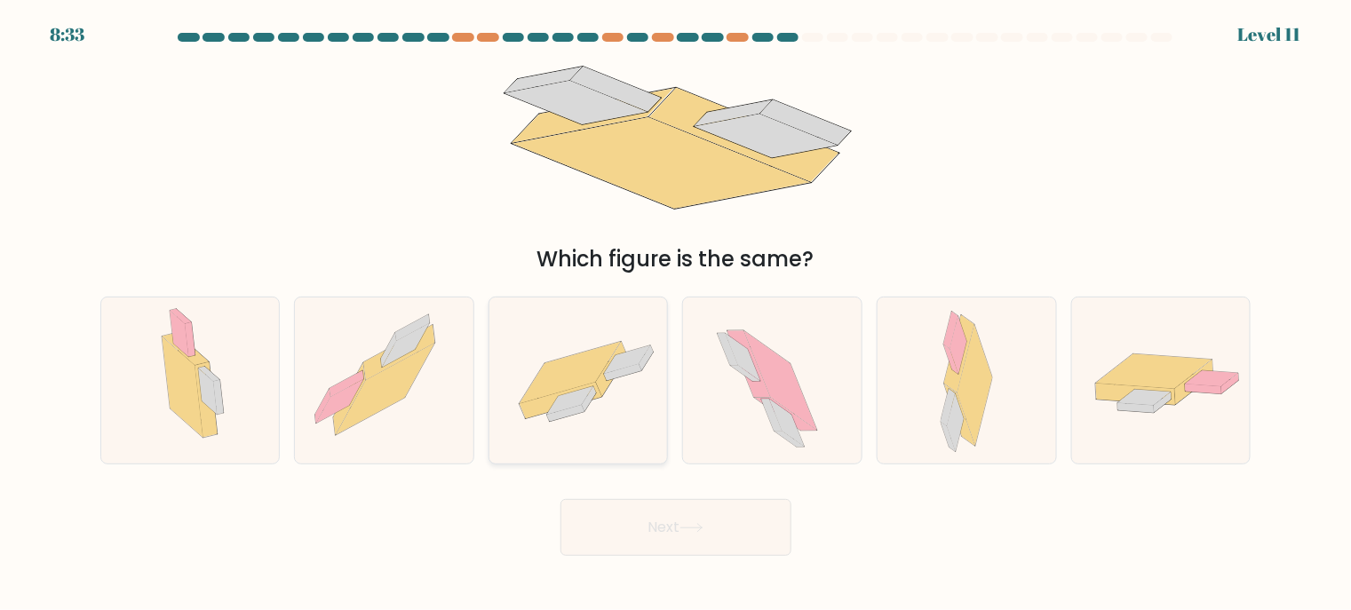
click at [619, 439] on icon at bounding box center [578, 380] width 179 height 123
click at [676, 314] on input "c." at bounding box center [676, 310] width 1 height 9
radio input "true"
click at [663, 520] on button "Next" at bounding box center [675, 527] width 231 height 57
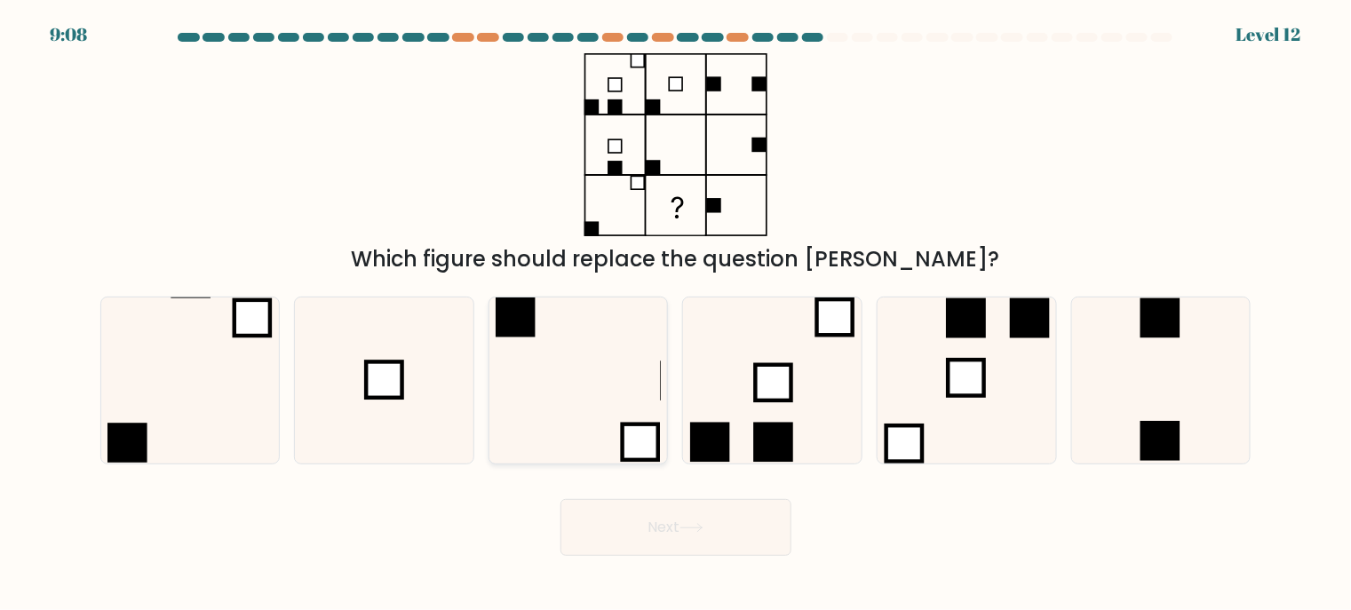
click at [544, 422] on icon at bounding box center [579, 381] width 166 height 166
click at [676, 314] on input "c." at bounding box center [676, 310] width 1 height 9
radio input "true"
click at [680, 494] on div "Next" at bounding box center [676, 521] width 1172 height 70
click at [687, 518] on button "Next" at bounding box center [675, 527] width 231 height 57
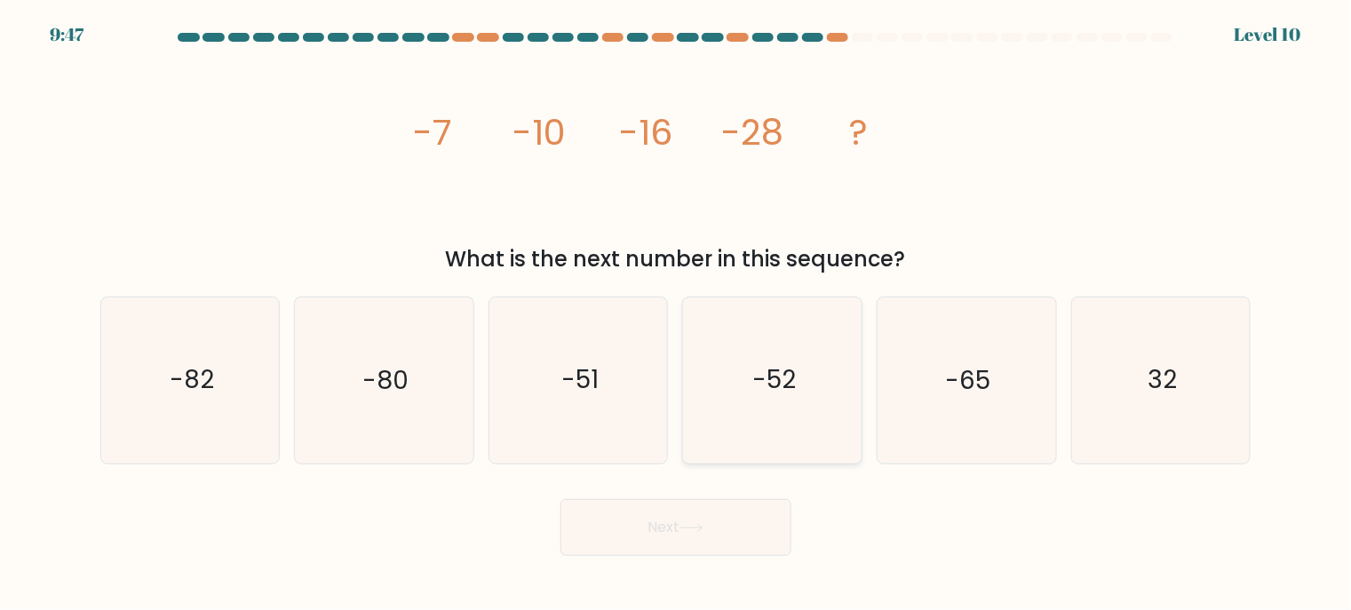
click at [776, 400] on icon "-52" at bounding box center [773, 381] width 166 height 166
click at [677, 314] on input "d. -52" at bounding box center [676, 310] width 1 height 9
radio input "true"
click at [638, 555] on body "9:47 Level 10" at bounding box center [675, 305] width 1351 height 610
click at [668, 531] on button "Next" at bounding box center [675, 527] width 231 height 57
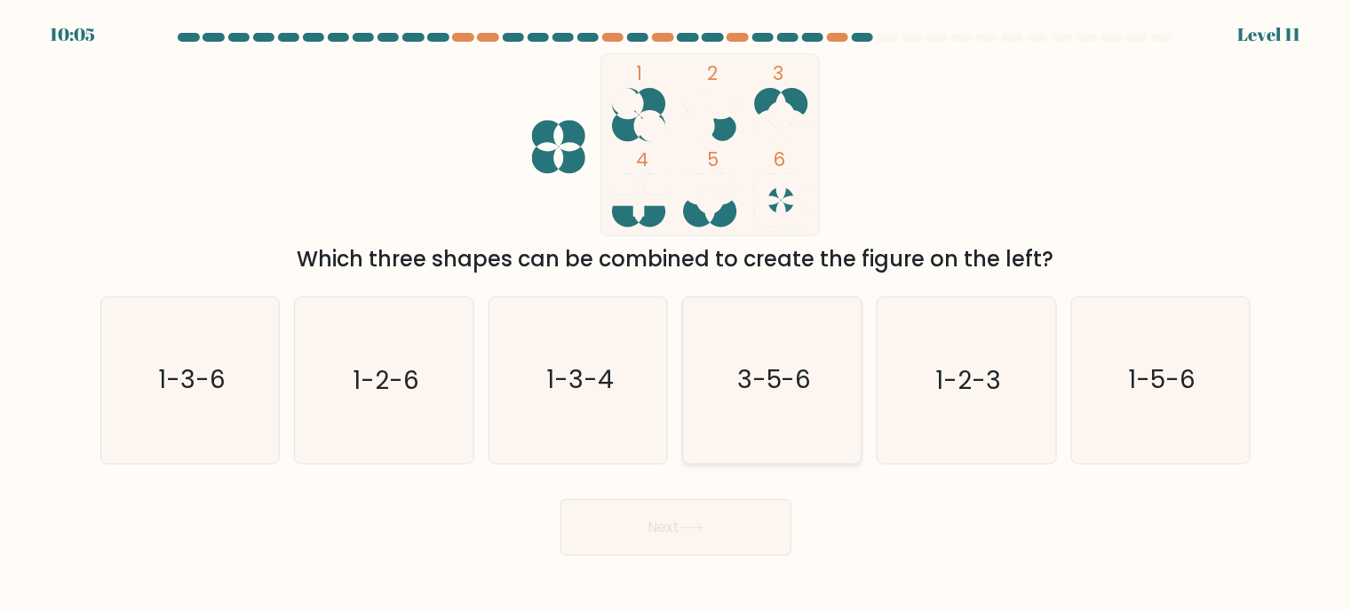
click at [784, 349] on icon "3-5-6" at bounding box center [773, 381] width 166 height 166
click at [677, 314] on input "d. 3-5-6" at bounding box center [676, 310] width 1 height 9
radio input "true"
click at [737, 530] on button "Next" at bounding box center [675, 527] width 231 height 57
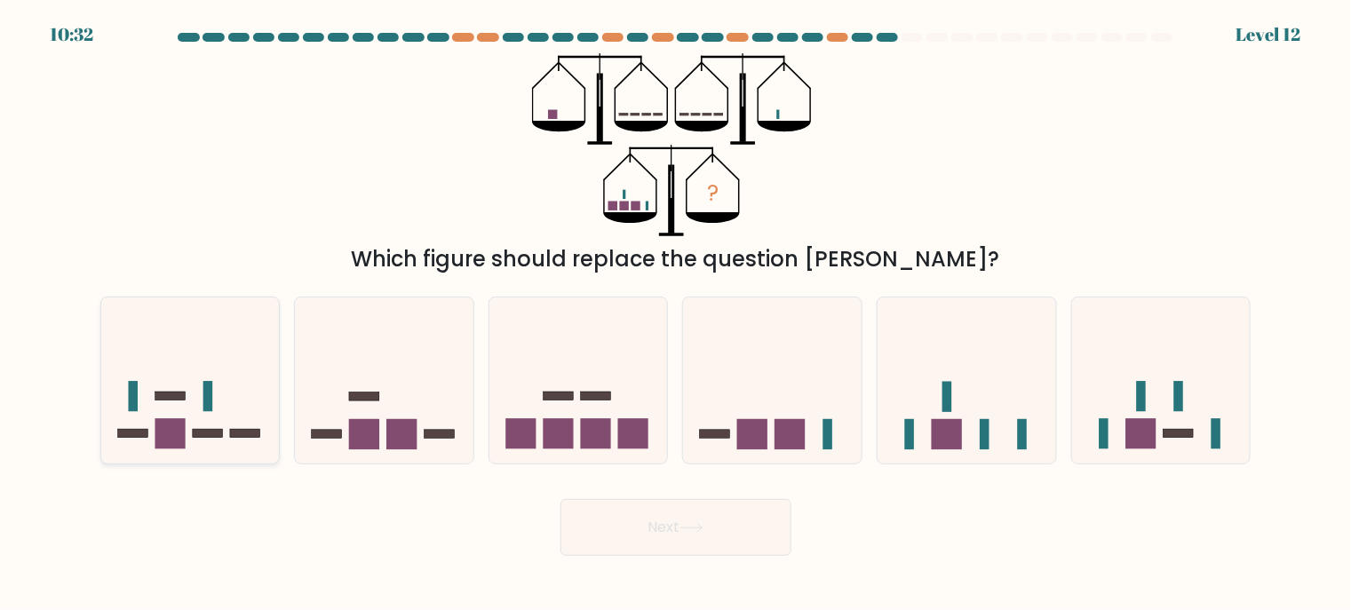
click at [261, 376] on icon at bounding box center [190, 379] width 179 height 147
click at [676, 314] on input "a." at bounding box center [676, 310] width 1 height 9
radio input "true"
click at [757, 447] on rect at bounding box center [752, 434] width 30 height 30
click at [677, 314] on input "d." at bounding box center [676, 310] width 1 height 9
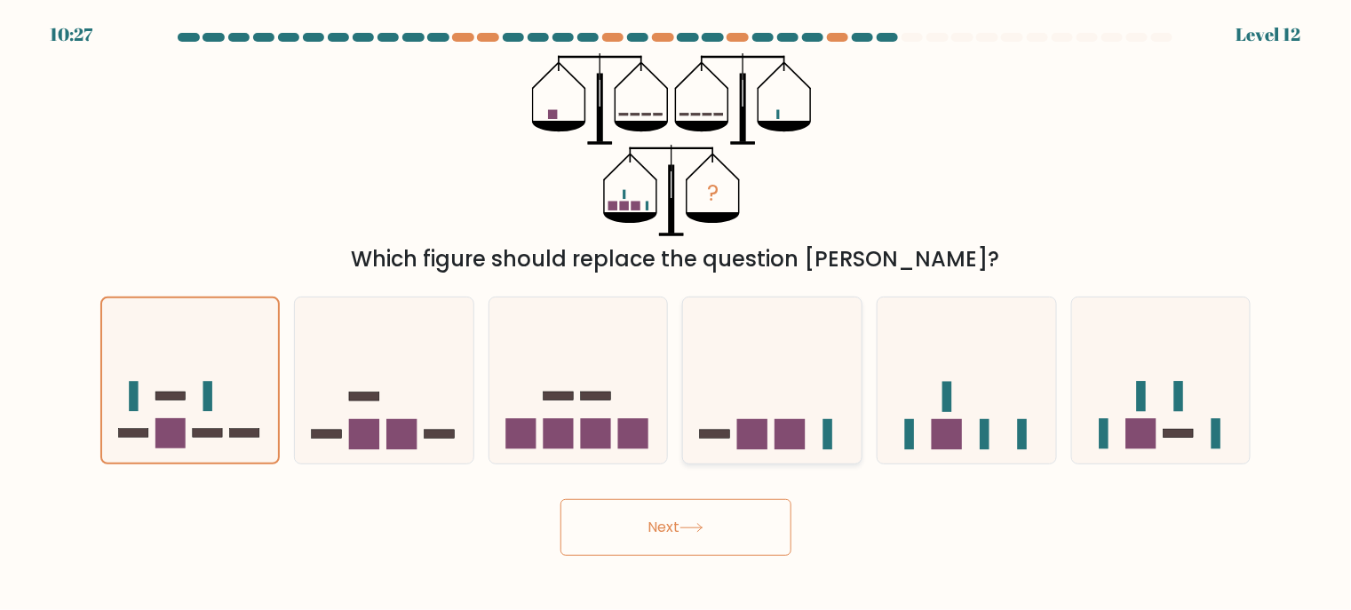
radio input "true"
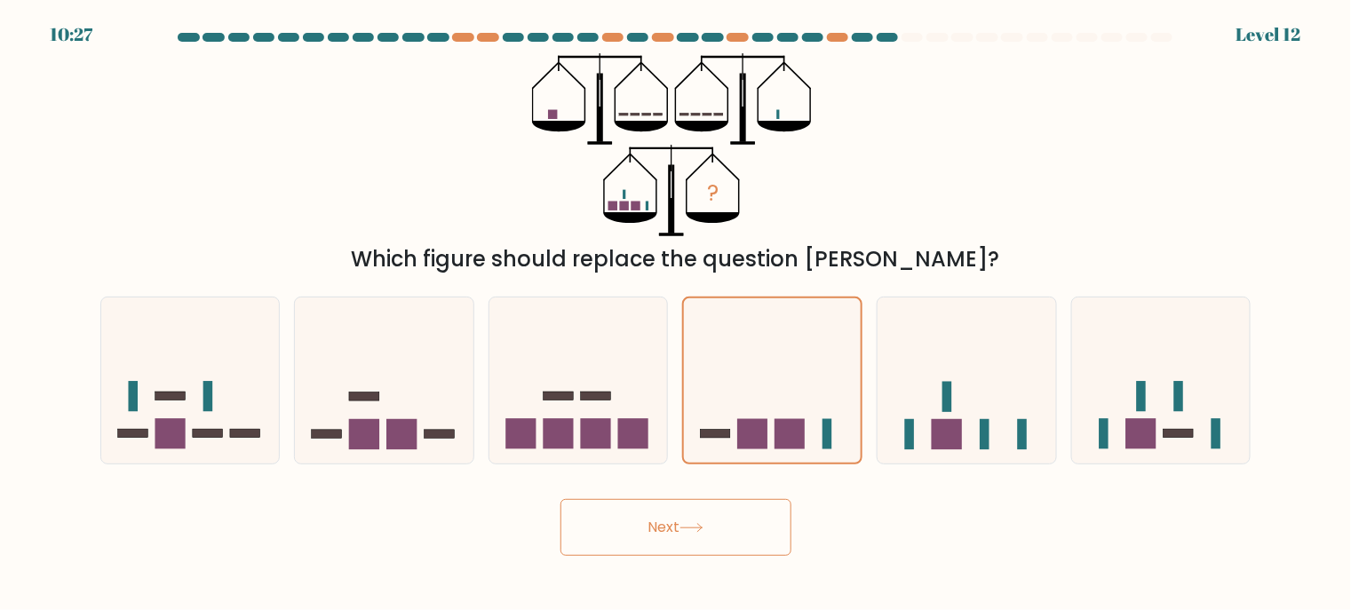
click at [721, 563] on body "10:27 Level 12" at bounding box center [675, 305] width 1351 height 610
click at [726, 537] on button "Next" at bounding box center [675, 527] width 231 height 57
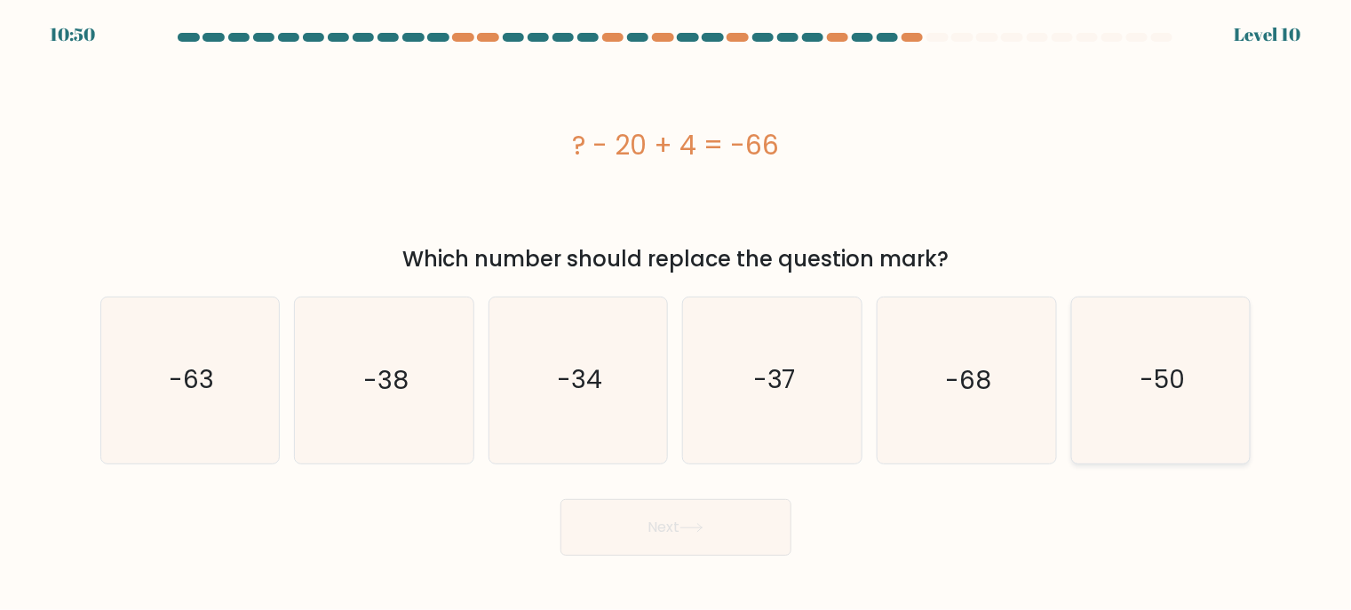
click at [1151, 310] on icon "-50" at bounding box center [1161, 381] width 166 height 166
click at [677, 310] on input "f. -50" at bounding box center [676, 310] width 1 height 9
radio input "true"
click at [699, 520] on button "Next" at bounding box center [675, 527] width 231 height 57
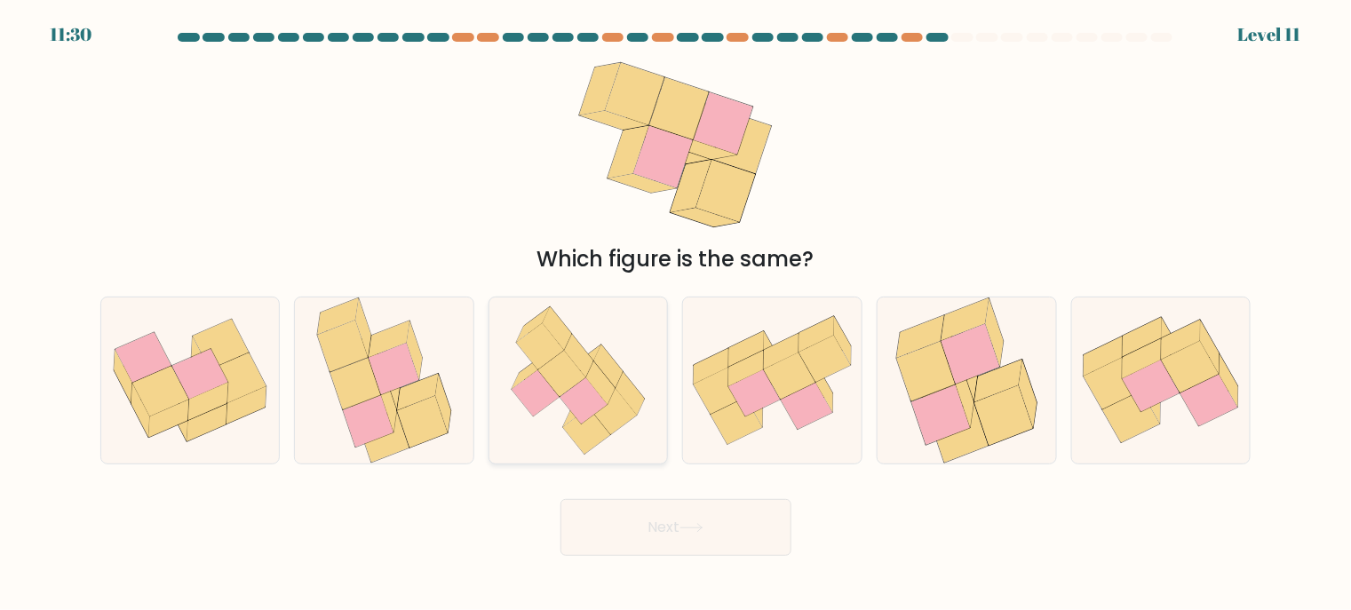
click at [584, 403] on icon at bounding box center [583, 400] width 47 height 46
click at [676, 314] on input "c." at bounding box center [676, 310] width 1 height 9
radio input "true"
click at [629, 535] on button "Next" at bounding box center [675, 527] width 231 height 57
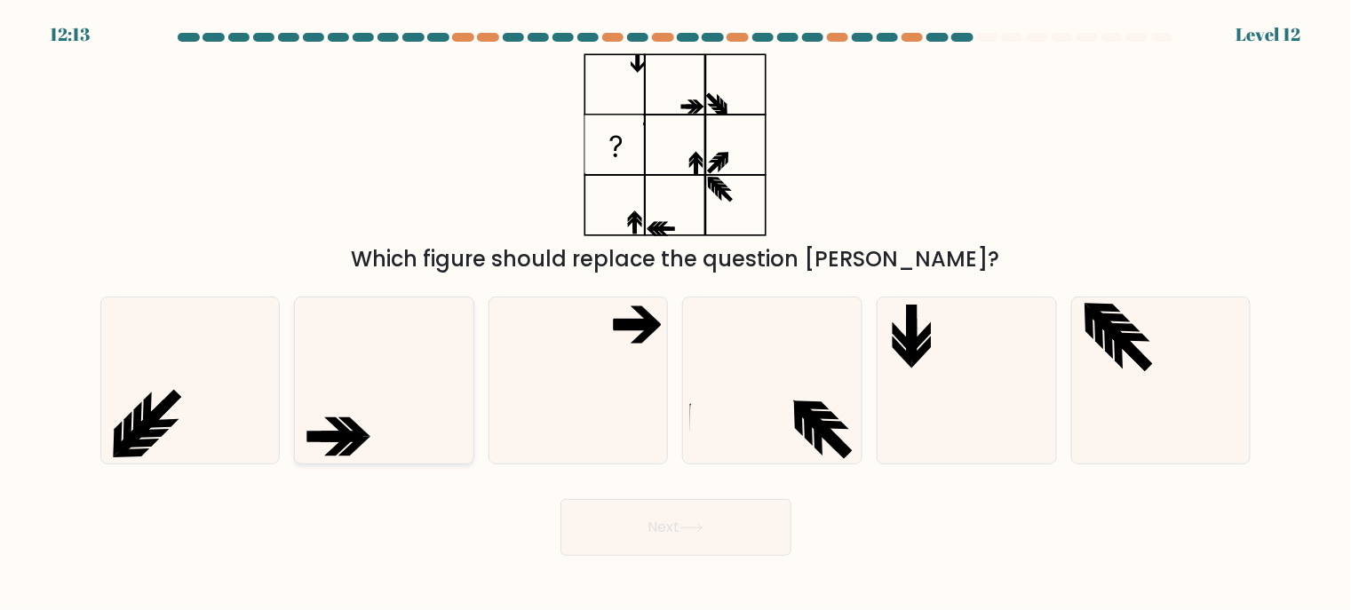
click at [348, 408] on icon at bounding box center [384, 381] width 166 height 166
click at [676, 314] on input "b." at bounding box center [676, 310] width 1 height 9
radio input "true"
click at [717, 560] on body "12:12 Level 12" at bounding box center [675, 305] width 1351 height 610
click at [588, 546] on button "Next" at bounding box center [675, 527] width 231 height 57
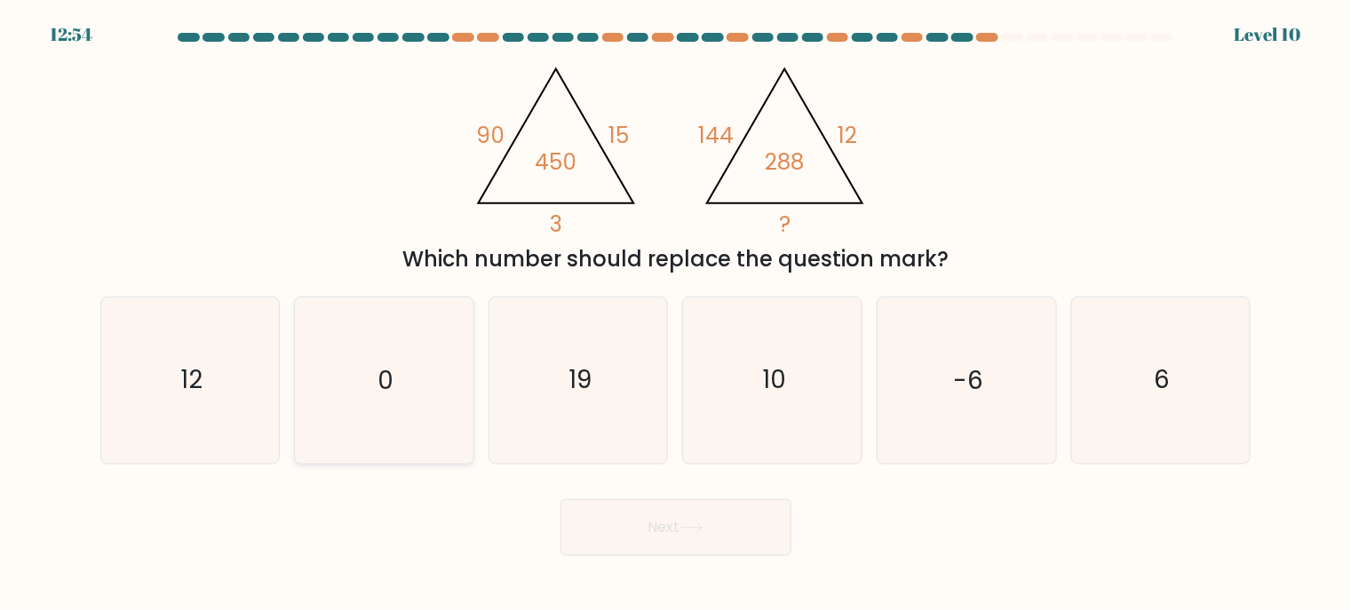
click at [420, 437] on icon "0" at bounding box center [384, 381] width 166 height 166
click at [676, 314] on input "b. 0" at bounding box center [676, 310] width 1 height 9
radio input "true"
click at [1148, 409] on icon "6" at bounding box center [1161, 381] width 166 height 166
click at [677, 314] on input "f. 6" at bounding box center [676, 310] width 1 height 9
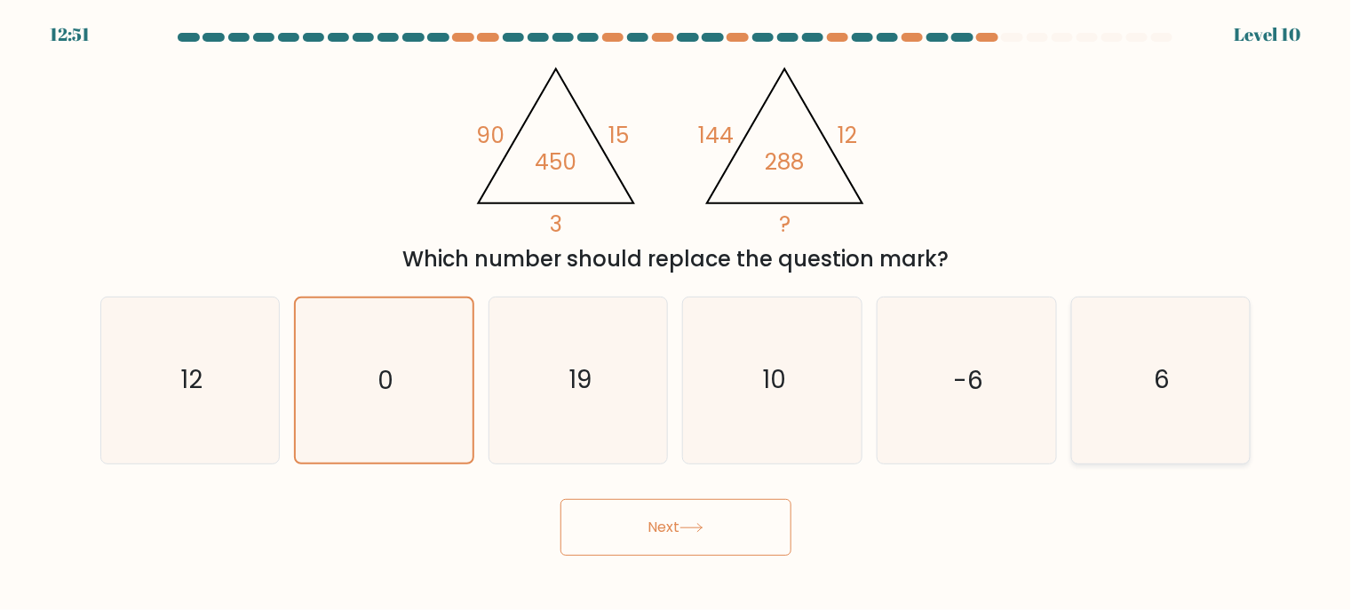
radio input "true"
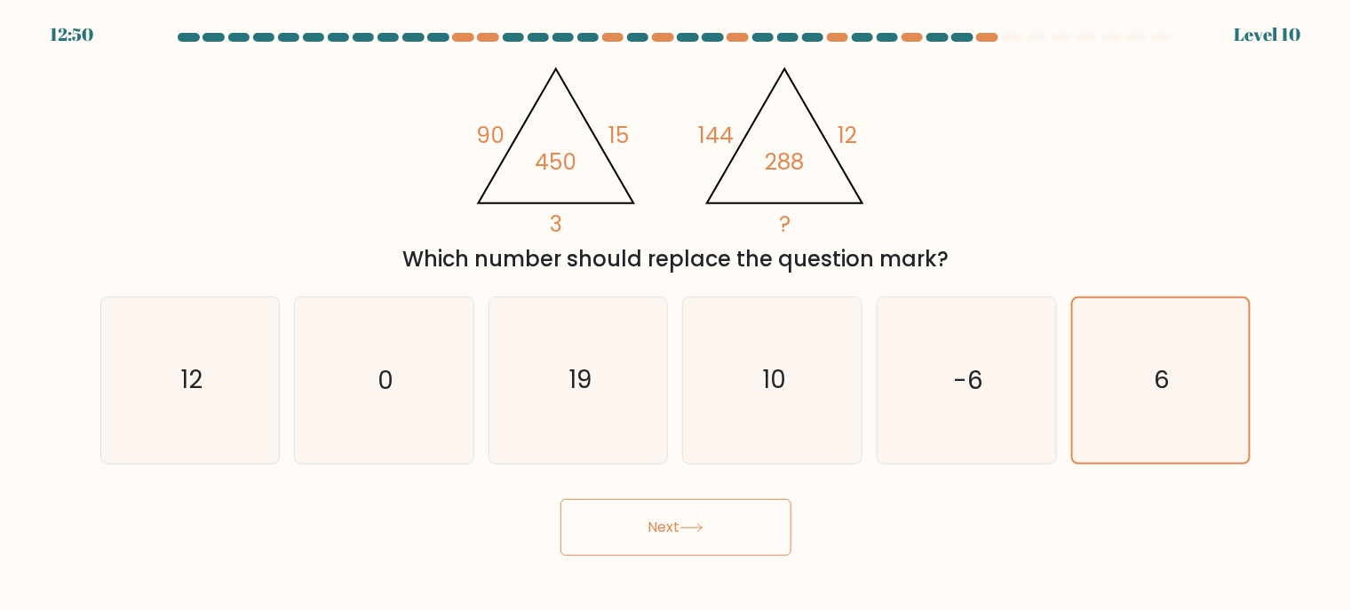
click at [711, 542] on button "Next" at bounding box center [675, 527] width 231 height 57
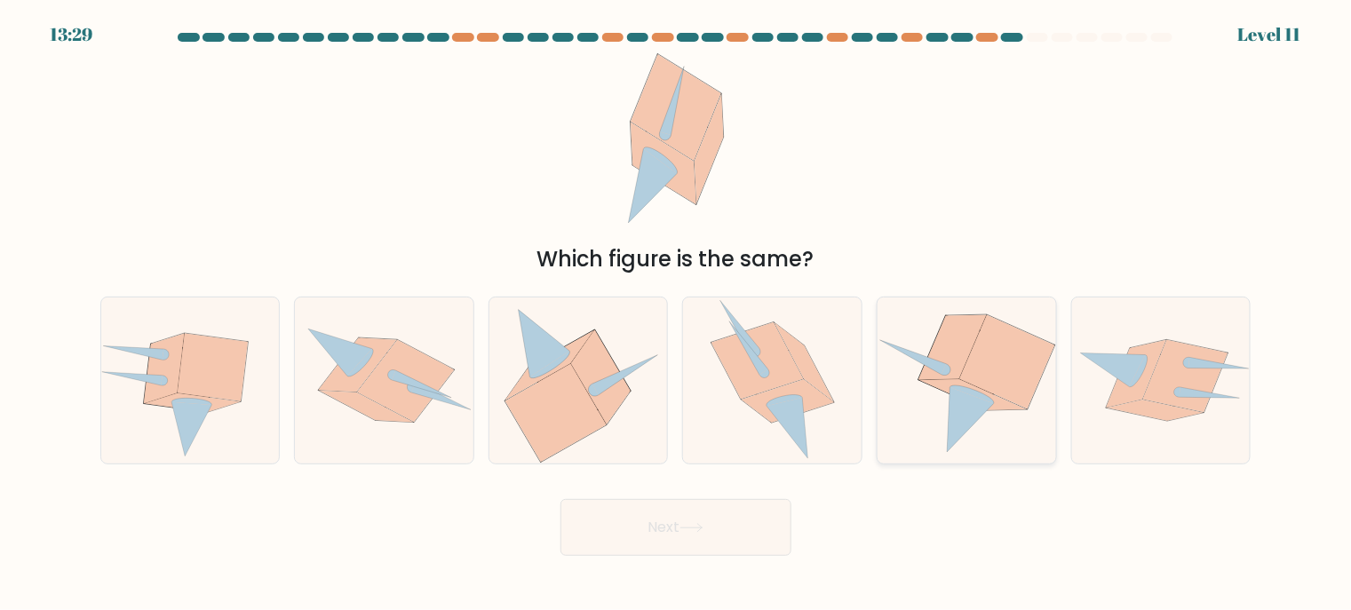
click at [1014, 393] on icon at bounding box center [1007, 362] width 95 height 94
click at [677, 314] on input "e." at bounding box center [676, 310] width 1 height 9
radio input "true"
click at [695, 520] on button "Next" at bounding box center [675, 527] width 231 height 57
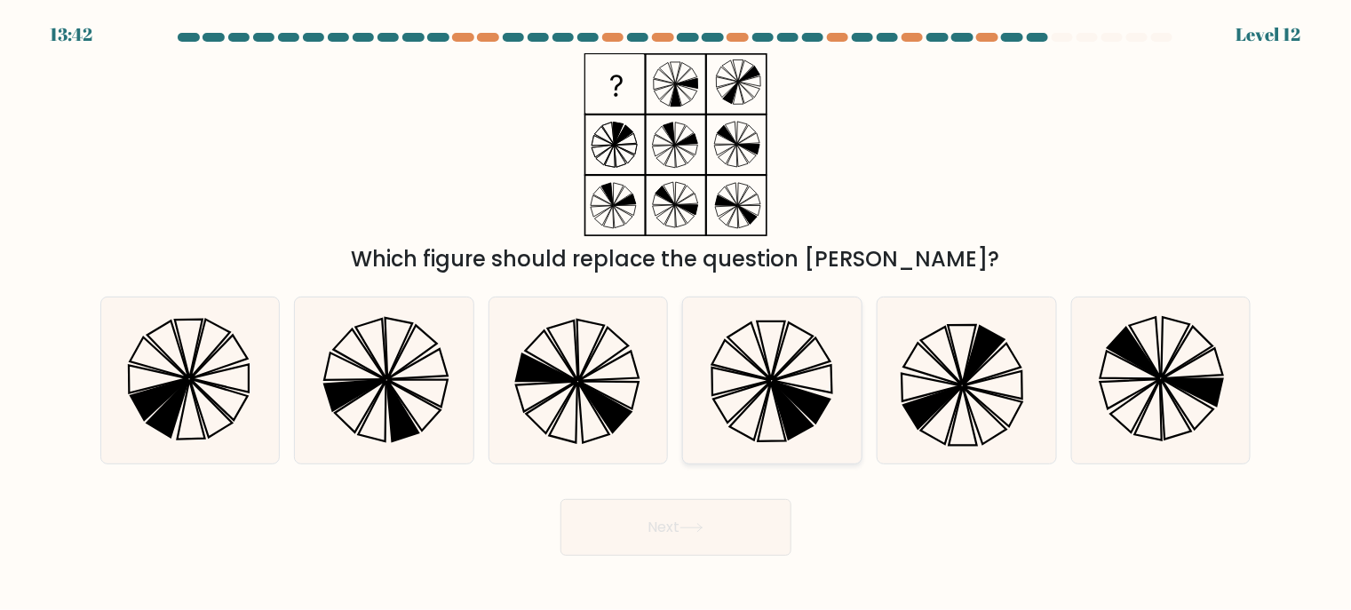
click at [795, 399] on icon at bounding box center [801, 403] width 58 height 42
click at [677, 314] on input "d." at bounding box center [676, 310] width 1 height 9
radio input "true"
drag, startPoint x: 727, startPoint y: 515, endPoint x: 708, endPoint y: 521, distance: 20.5
click at [708, 521] on button "Next" at bounding box center [675, 527] width 231 height 57
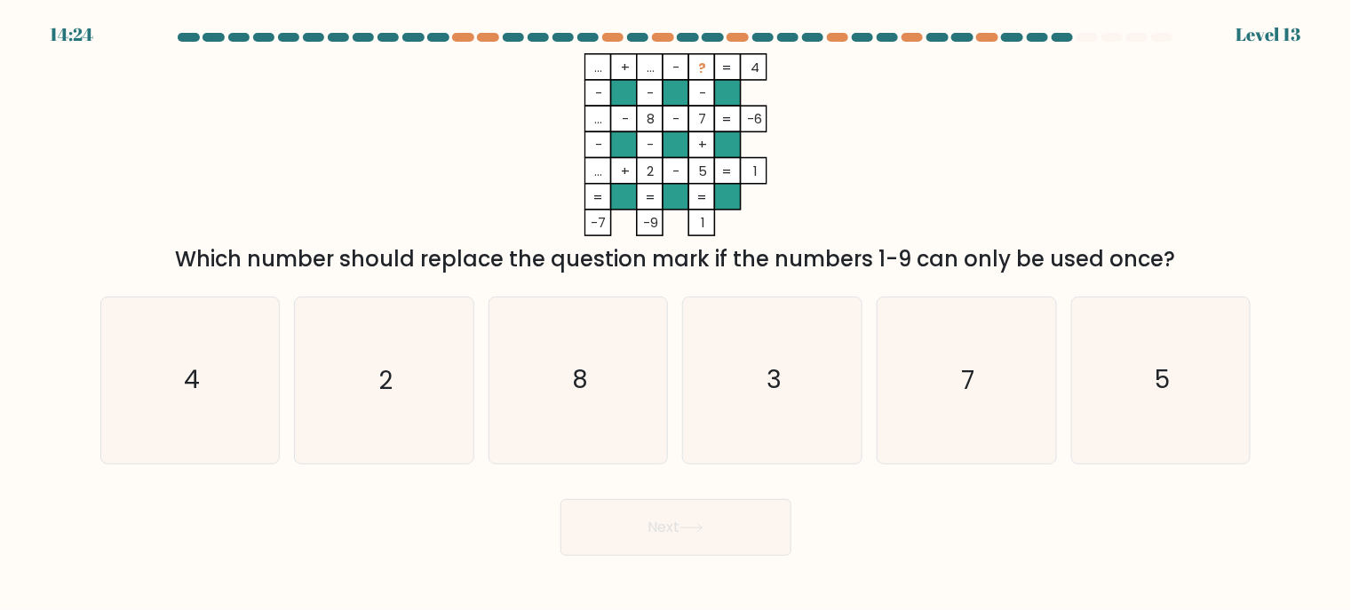
click at [798, 540] on div "Next" at bounding box center [676, 521] width 1172 height 70
click at [728, 361] on icon "3" at bounding box center [773, 381] width 166 height 166
click at [677, 314] on input "d. 3" at bounding box center [676, 310] width 1 height 9
radio input "true"
click at [663, 582] on body "14:05 Level 13" at bounding box center [675, 305] width 1351 height 610
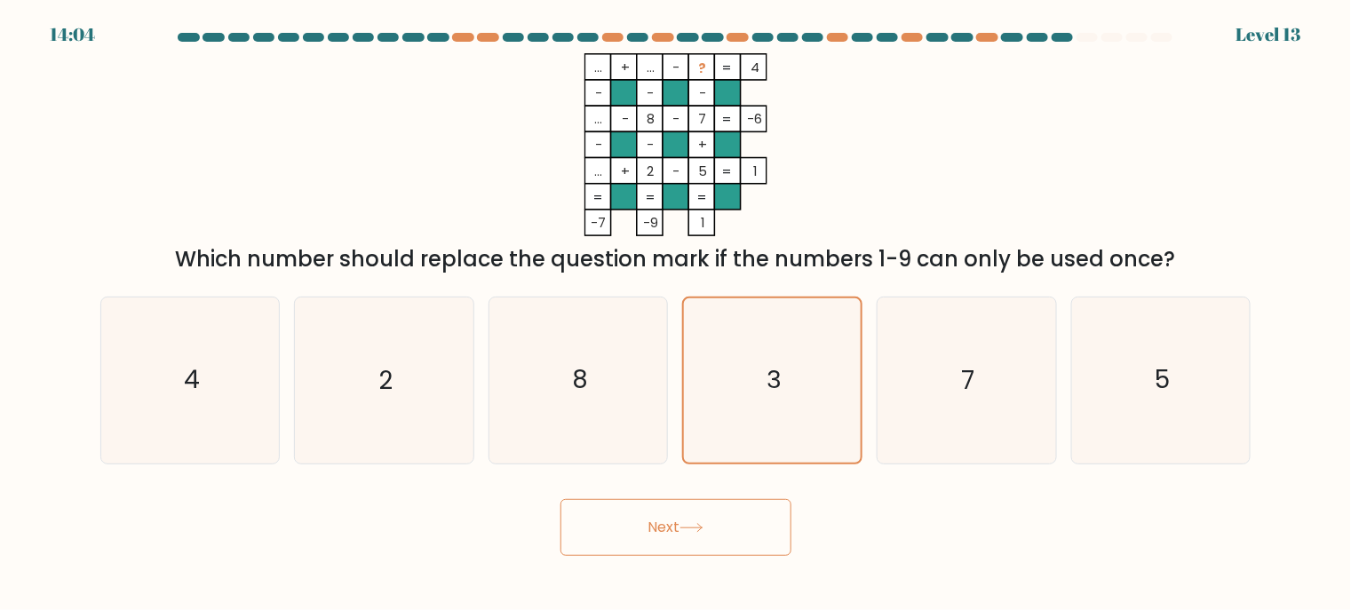
click at [672, 535] on button "Next" at bounding box center [675, 527] width 231 height 57
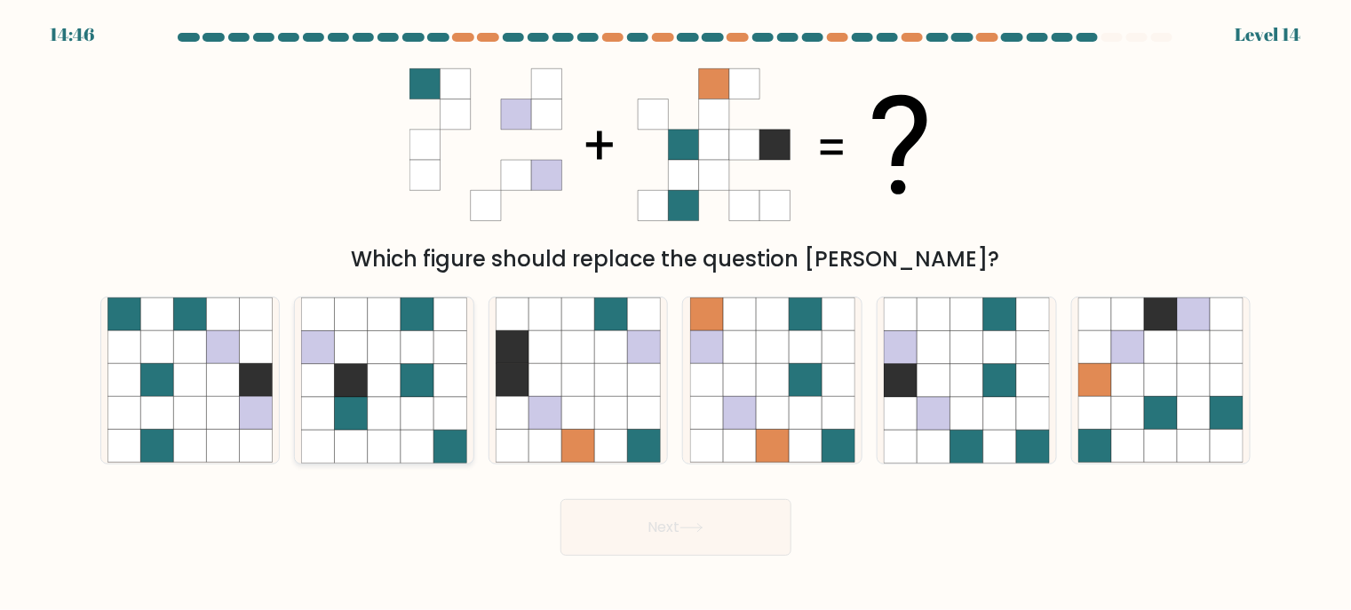
click at [319, 386] on icon at bounding box center [318, 380] width 33 height 33
click at [676, 314] on input "b." at bounding box center [676, 310] width 1 height 9
radio input "true"
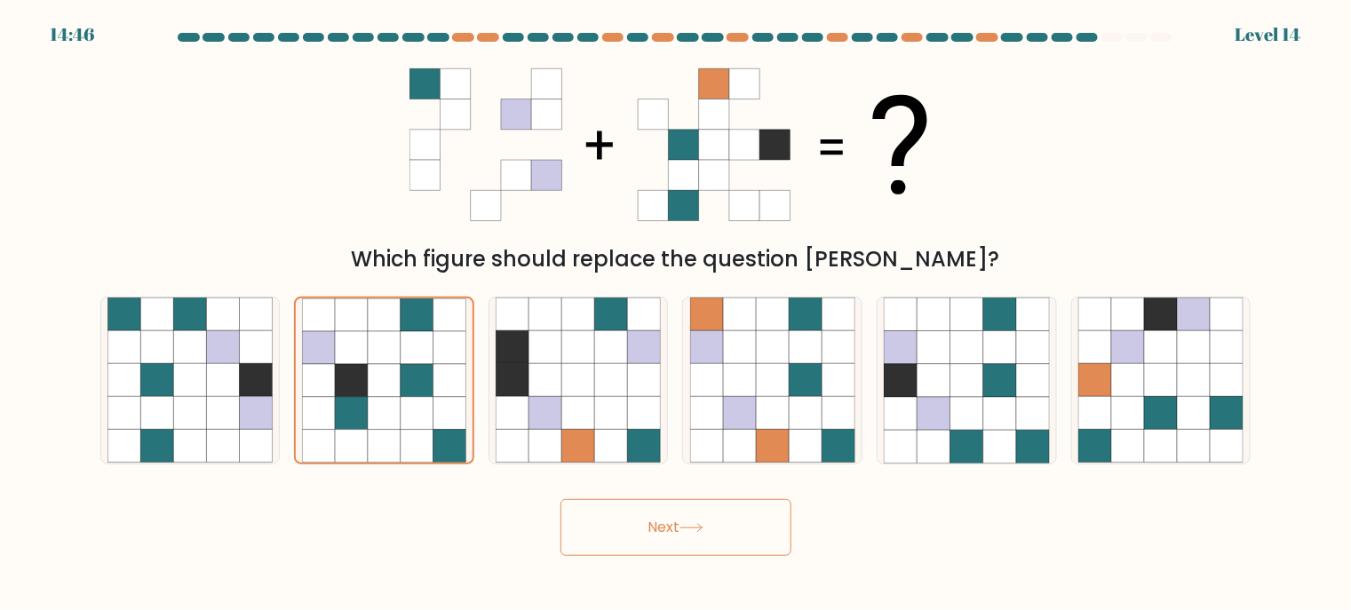
click at [659, 536] on button "Next" at bounding box center [675, 527] width 231 height 57
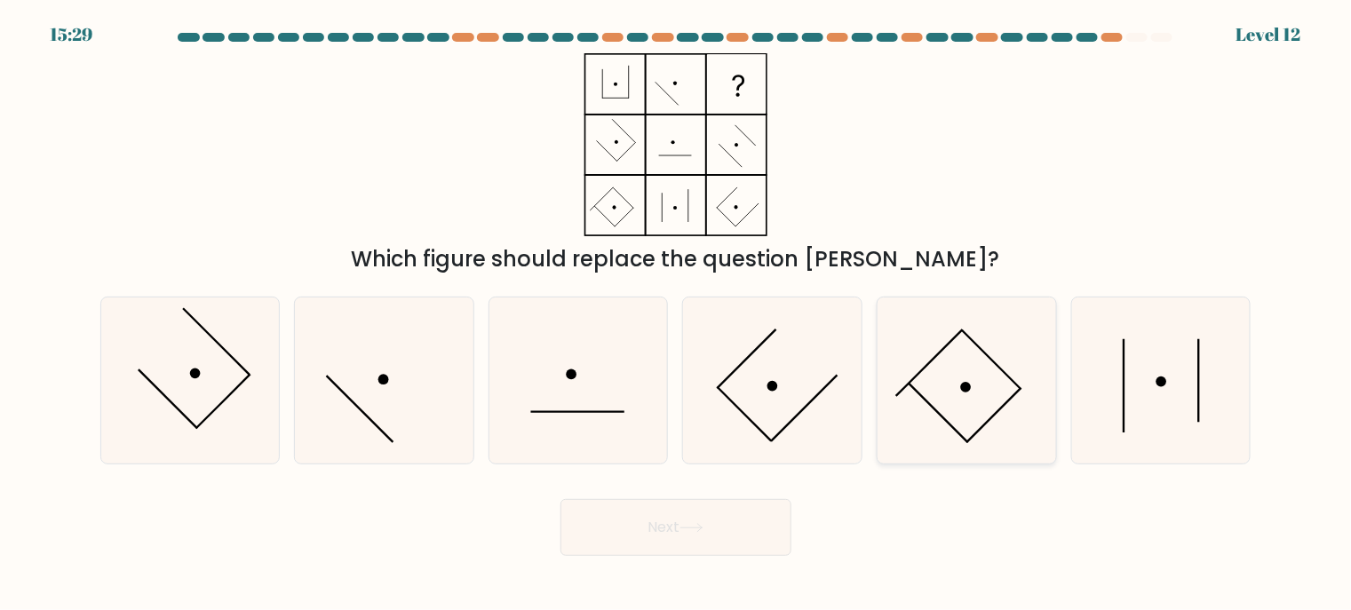
click at [1002, 374] on icon at bounding box center [967, 381] width 166 height 166
click at [677, 314] on input "e." at bounding box center [676, 310] width 1 height 9
radio input "true"
click at [631, 551] on button "Next" at bounding box center [675, 527] width 231 height 57
click at [657, 531] on button "Next" at bounding box center [675, 527] width 231 height 57
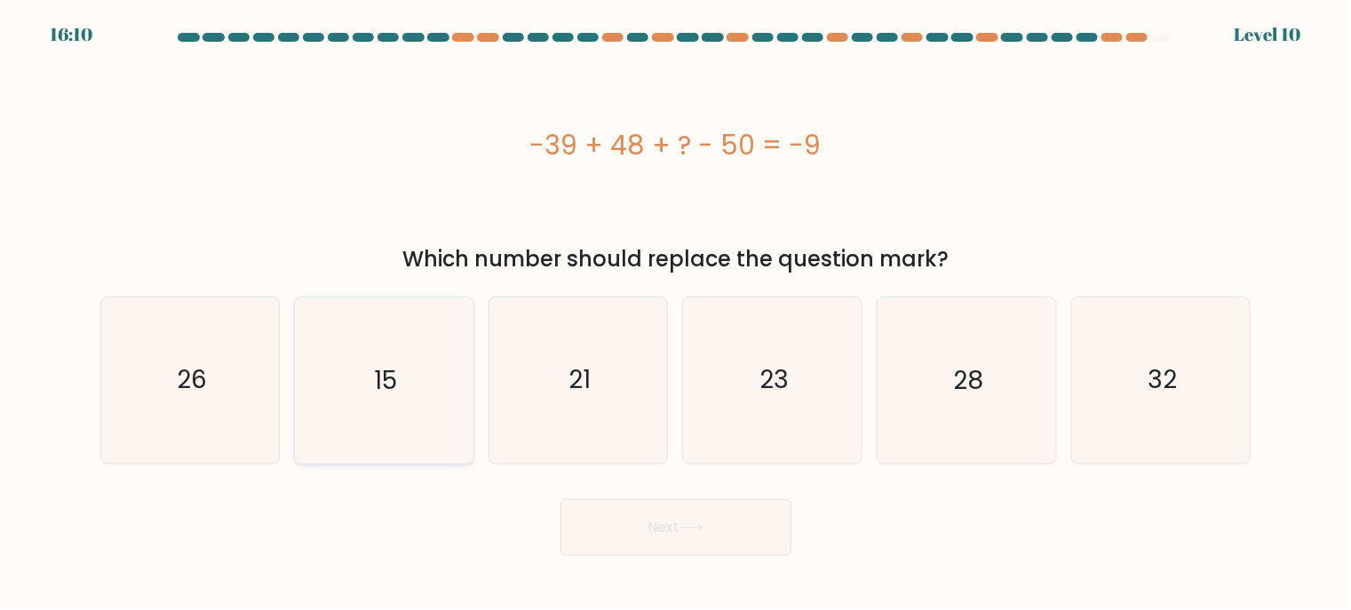
click at [360, 380] on icon "15" at bounding box center [384, 381] width 166 height 166
click at [676, 314] on input "b. 15" at bounding box center [676, 310] width 1 height 9
radio input "true"
click at [651, 521] on button "Next" at bounding box center [675, 527] width 231 height 57
